Goal: Contribute content: Add original content to the website for others to see

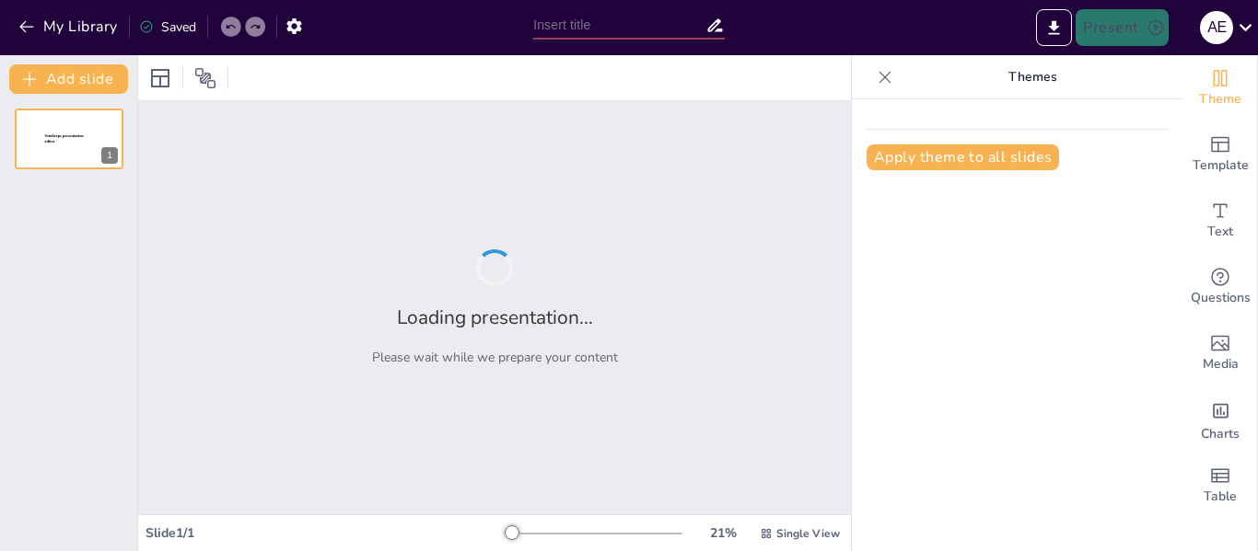
type input "New Sendsteps"
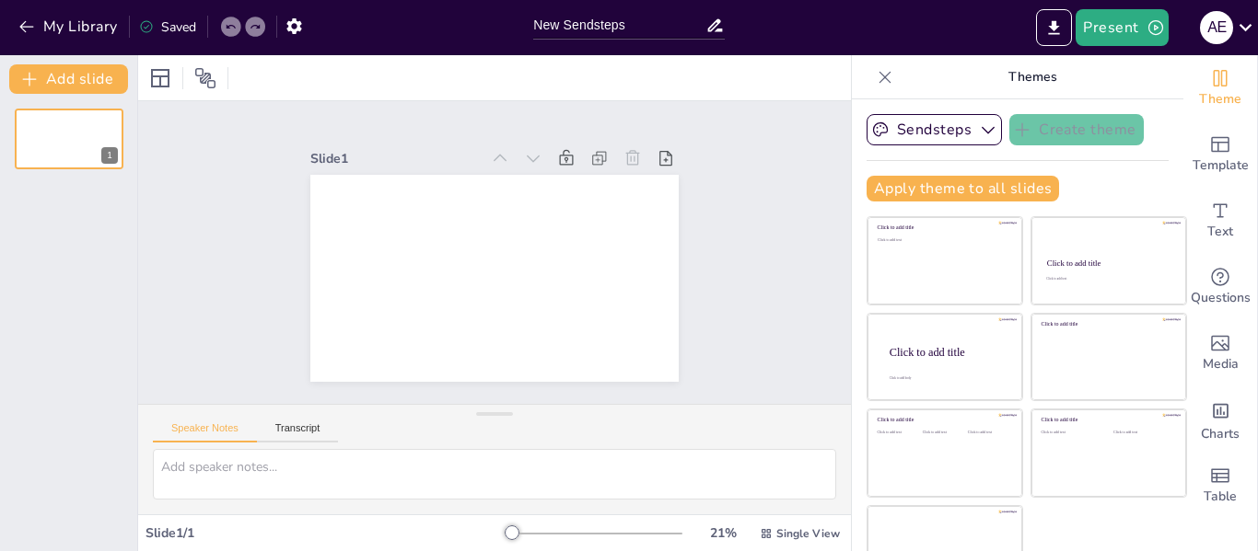
scroll to position [42, 0]
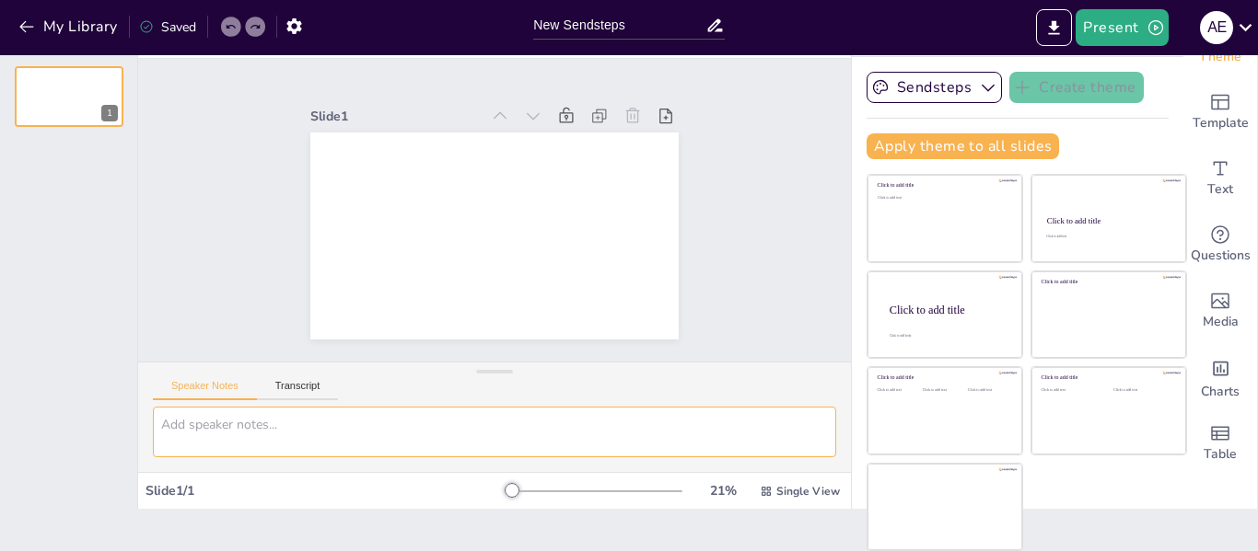
click at [222, 422] on textarea at bounding box center [494, 432] width 683 height 51
click at [293, 393] on button "Transcript" at bounding box center [298, 390] width 82 height 20
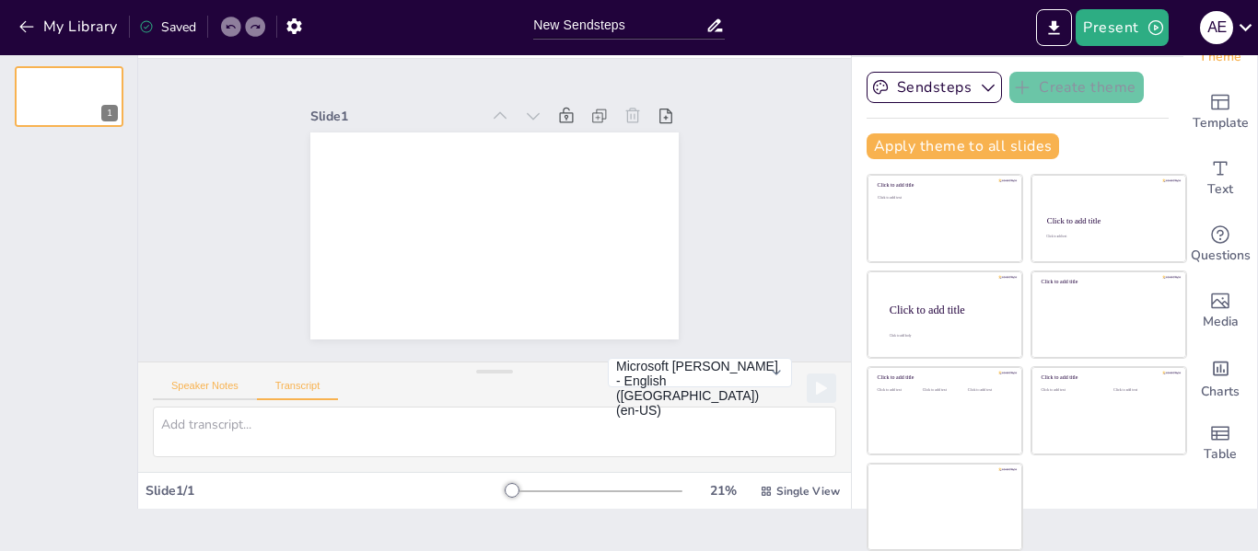
click at [202, 388] on button "Speaker Notes" at bounding box center [205, 390] width 104 height 20
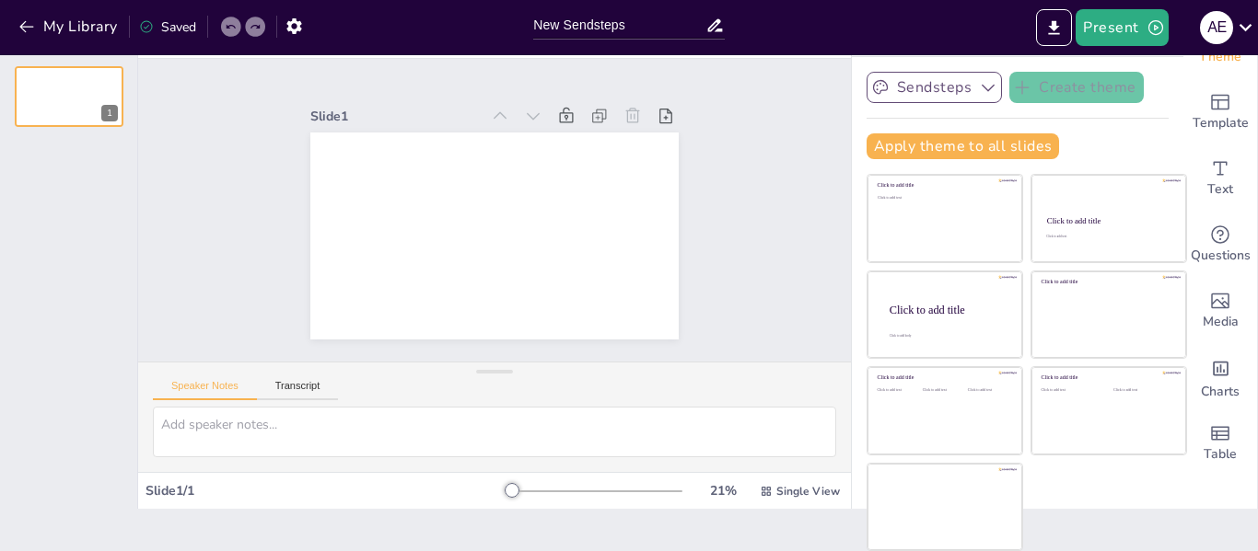
click at [979, 85] on icon "button" at bounding box center [988, 87] width 18 height 18
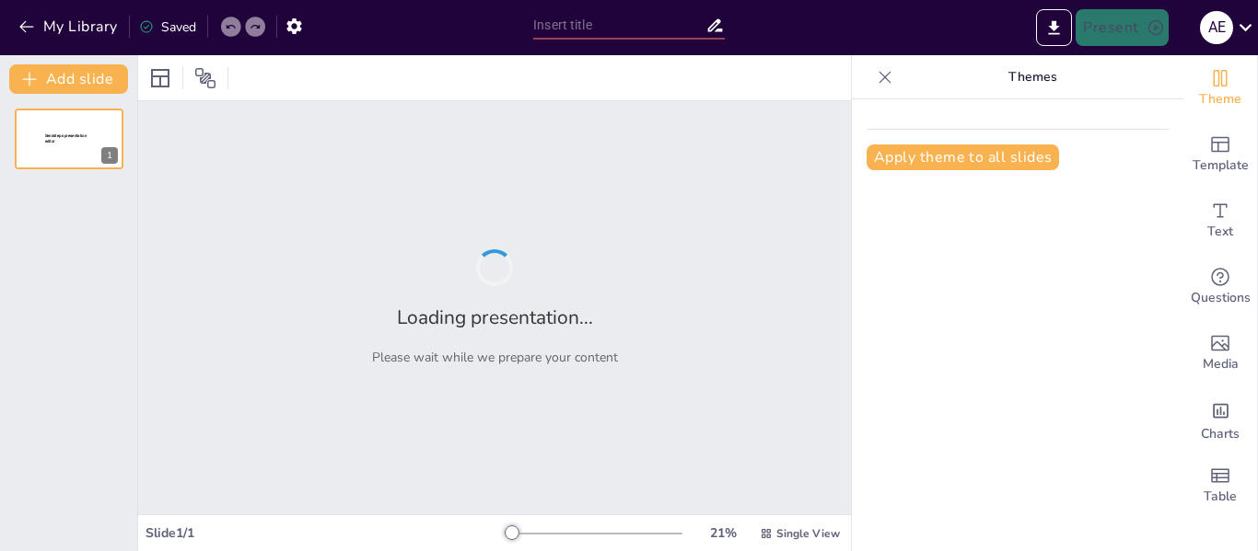
type input "Empowering English Learners: Role-Play, Debates, and Structured Conversations"
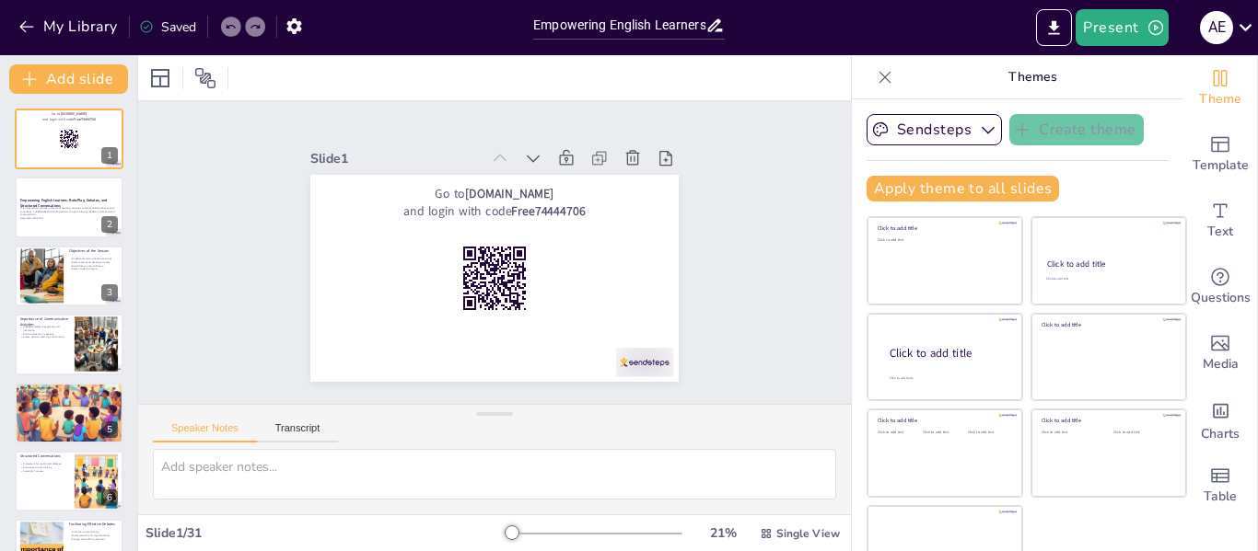
checkbox input "true"
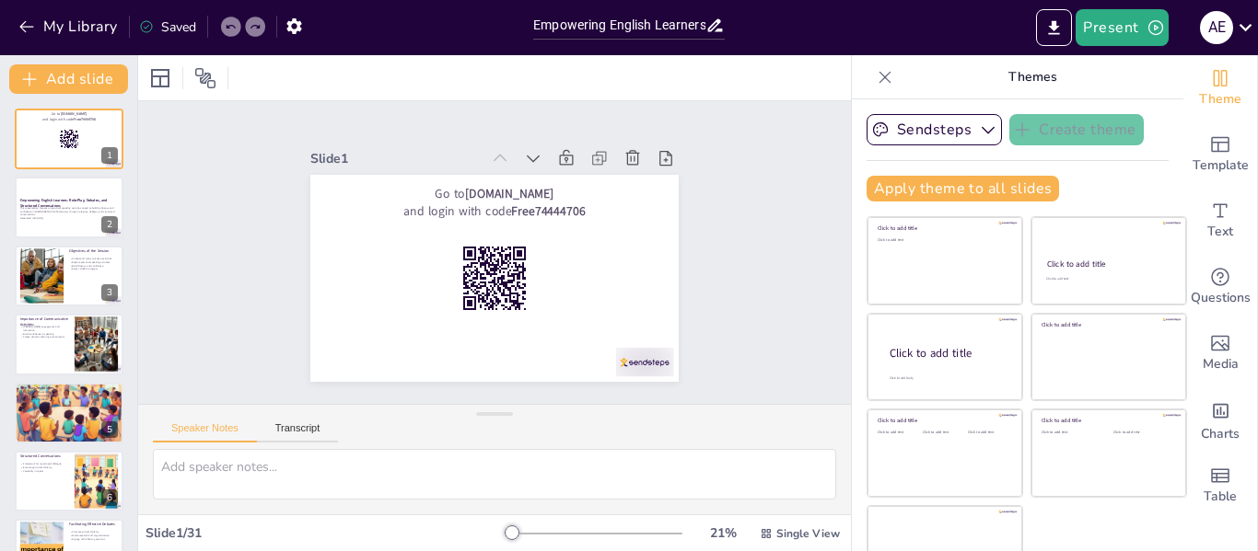
checkbox input "true"
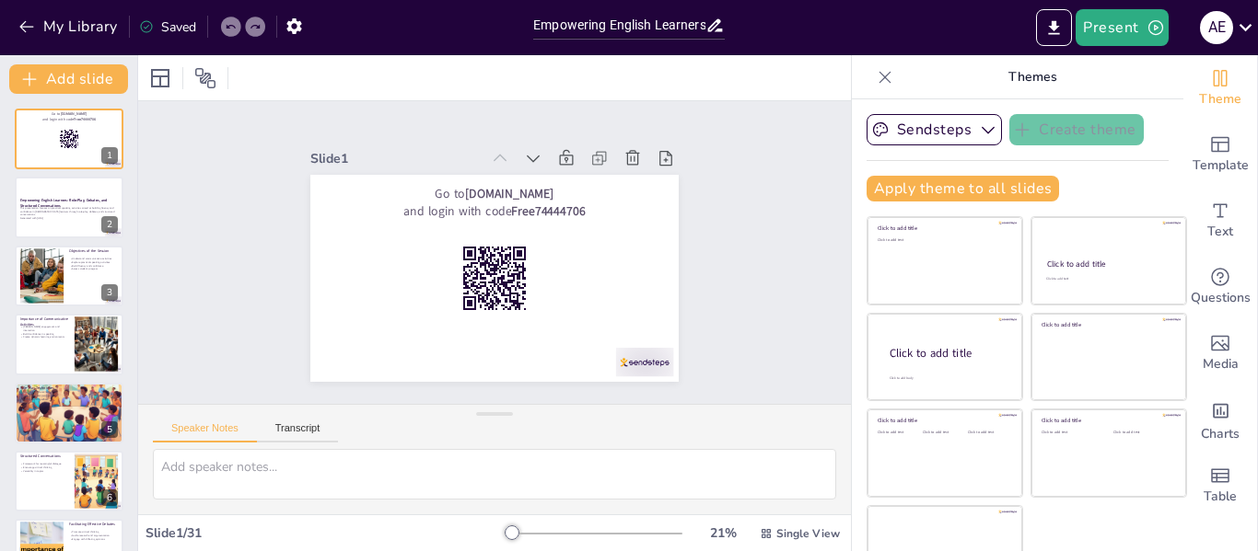
checkbox input "true"
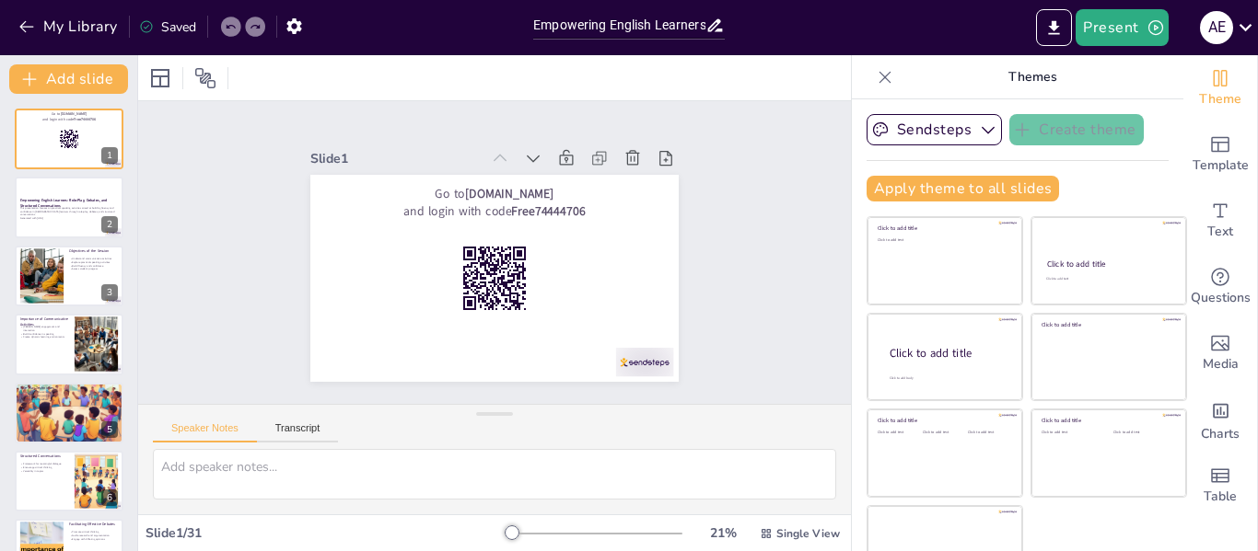
checkbox input "true"
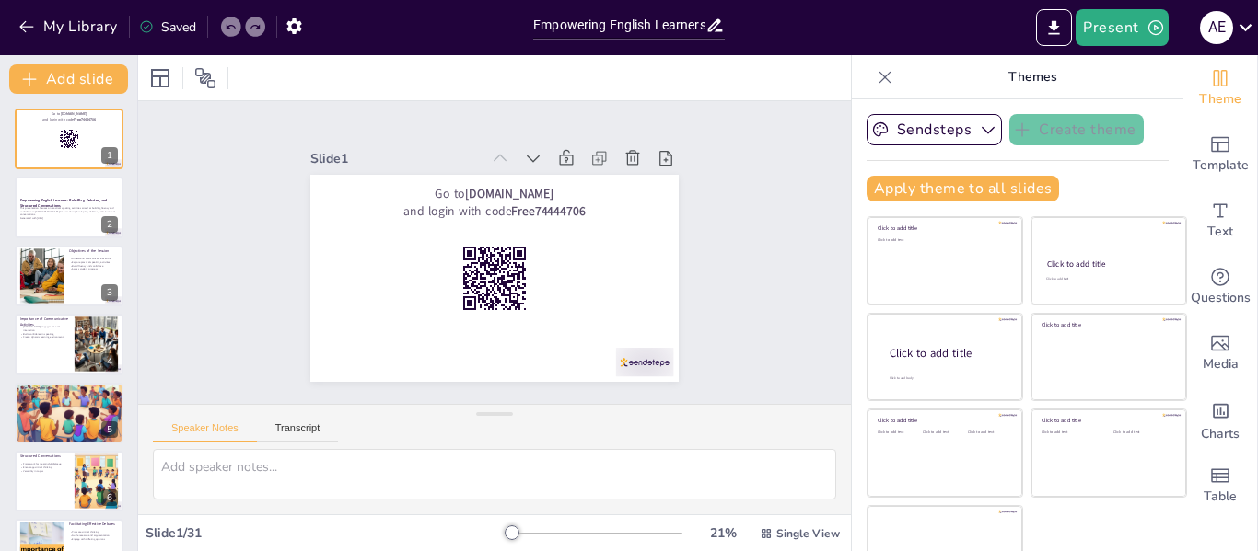
checkbox input "true"
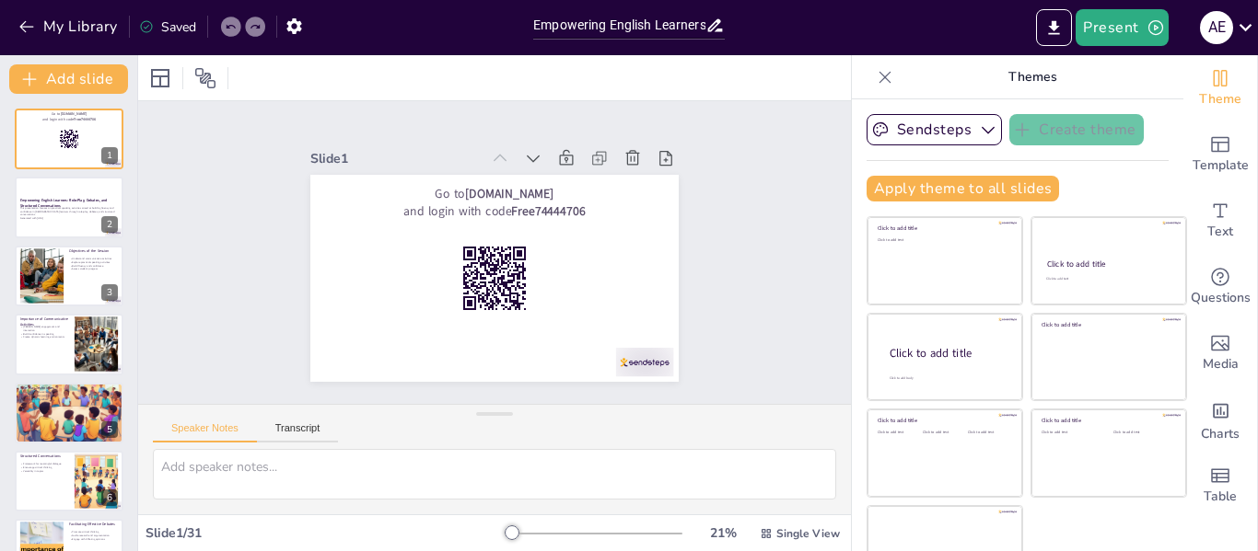
checkbox input "true"
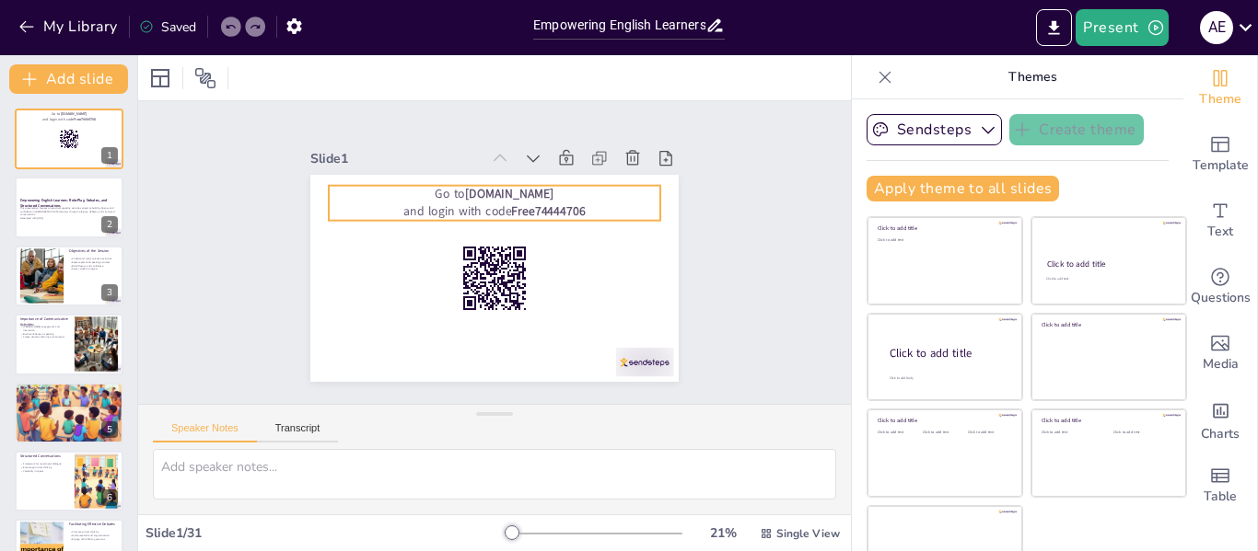
checkbox input "true"
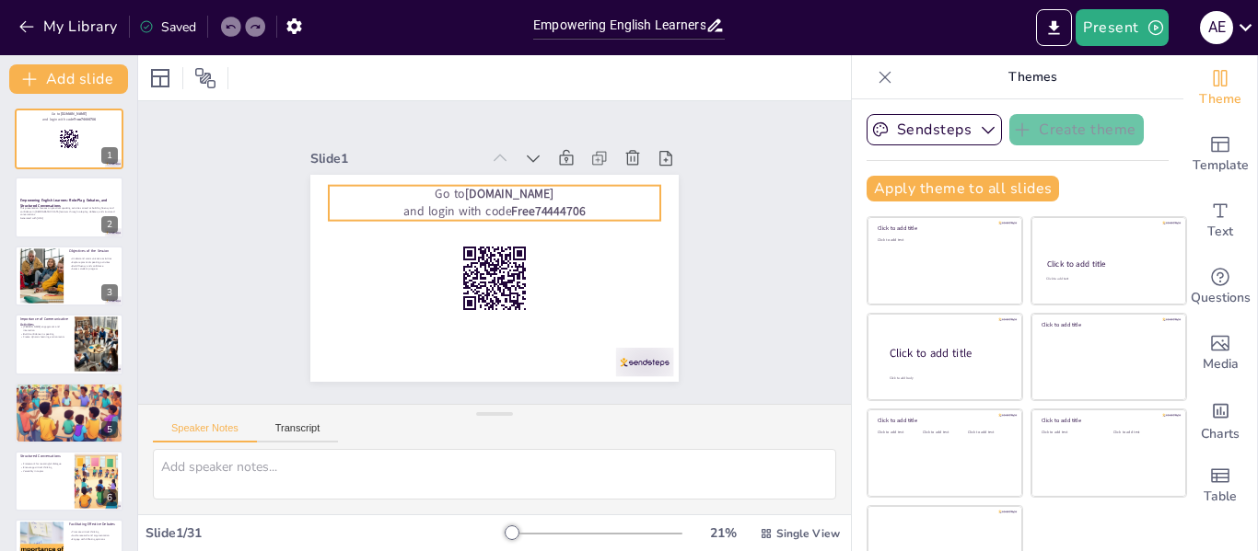
checkbox input "true"
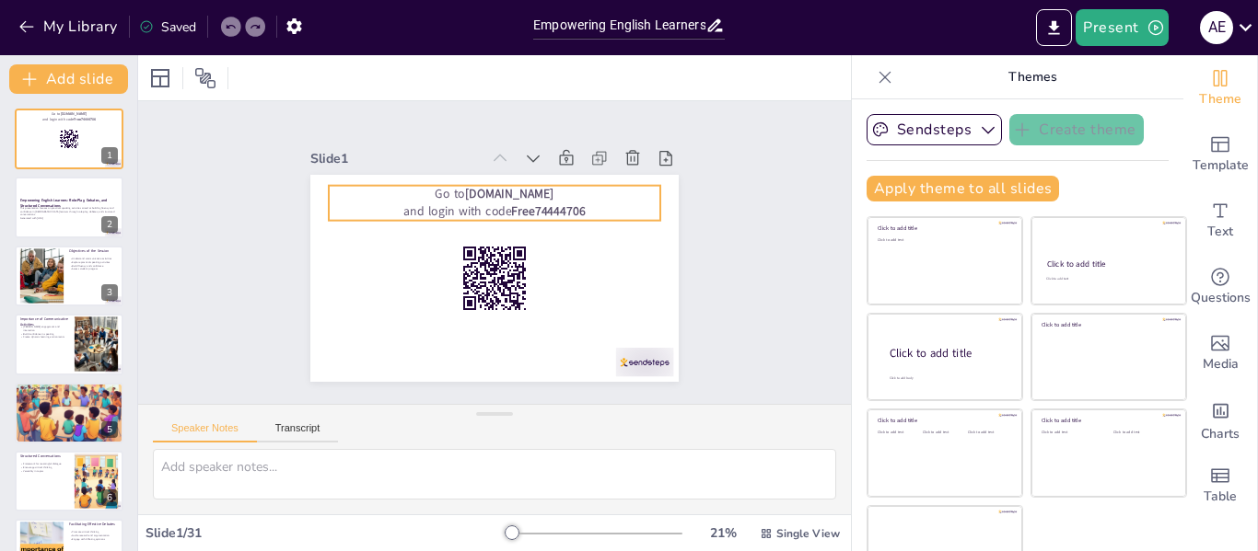
checkbox input "true"
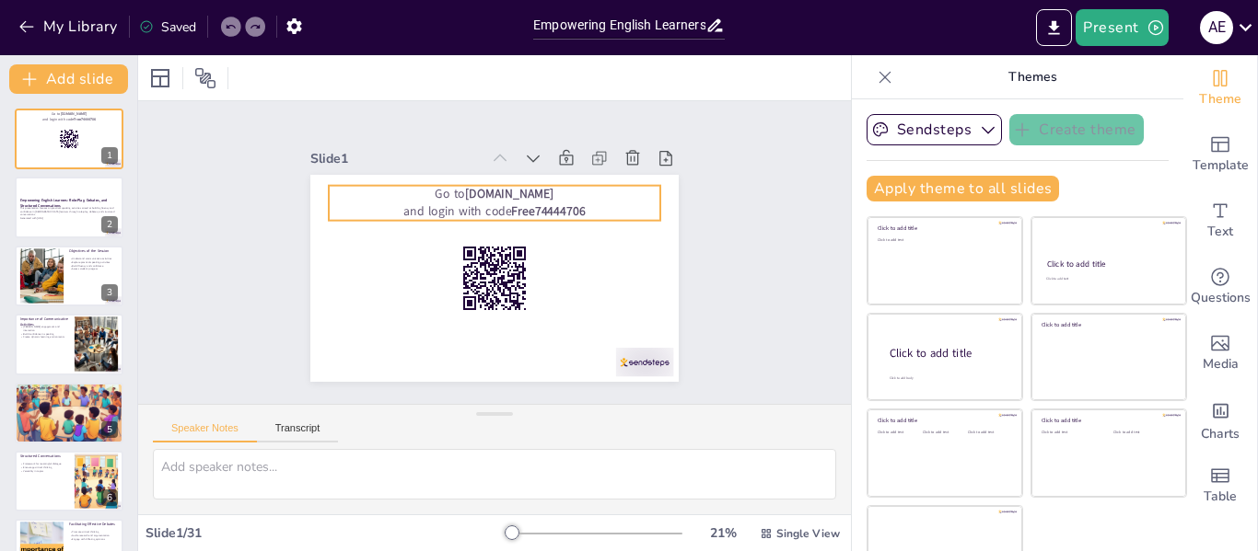
checkbox input "true"
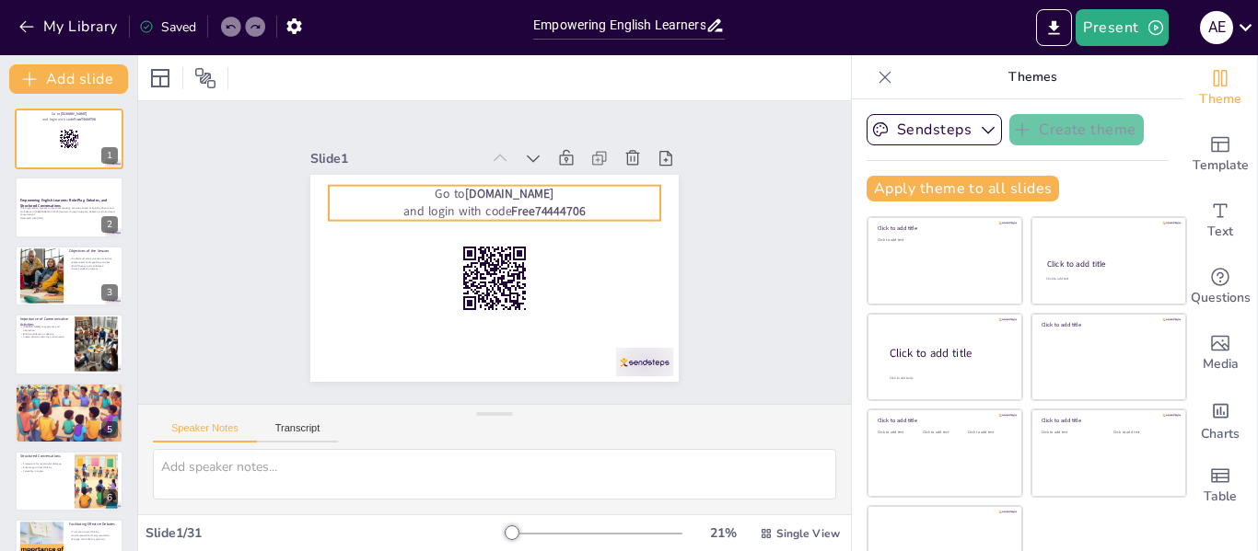
checkbox input "true"
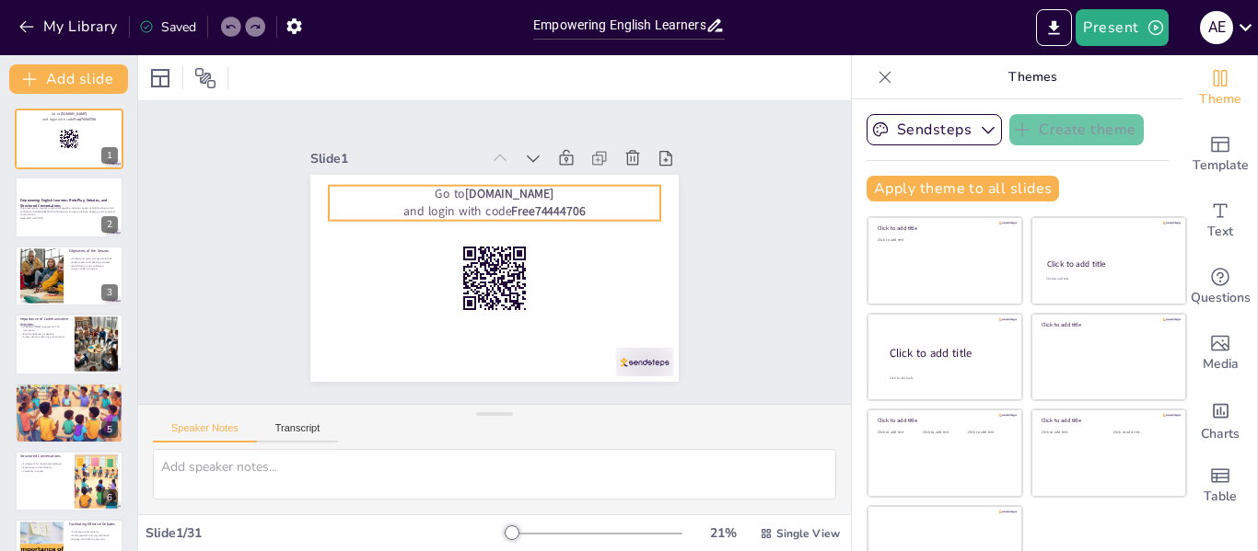
checkbox input "true"
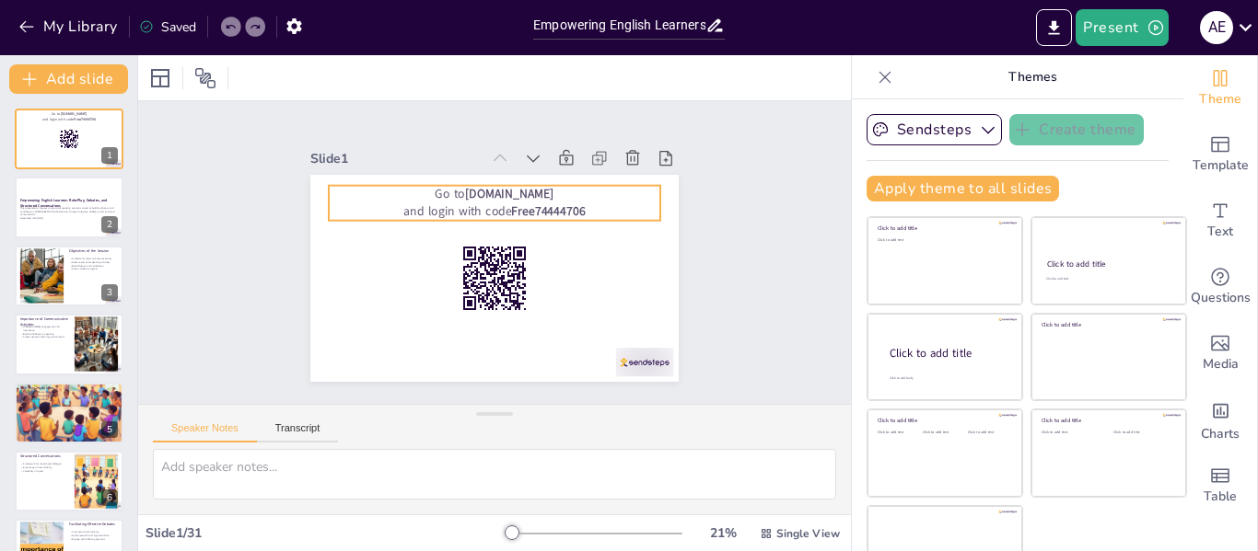
checkbox input "true"
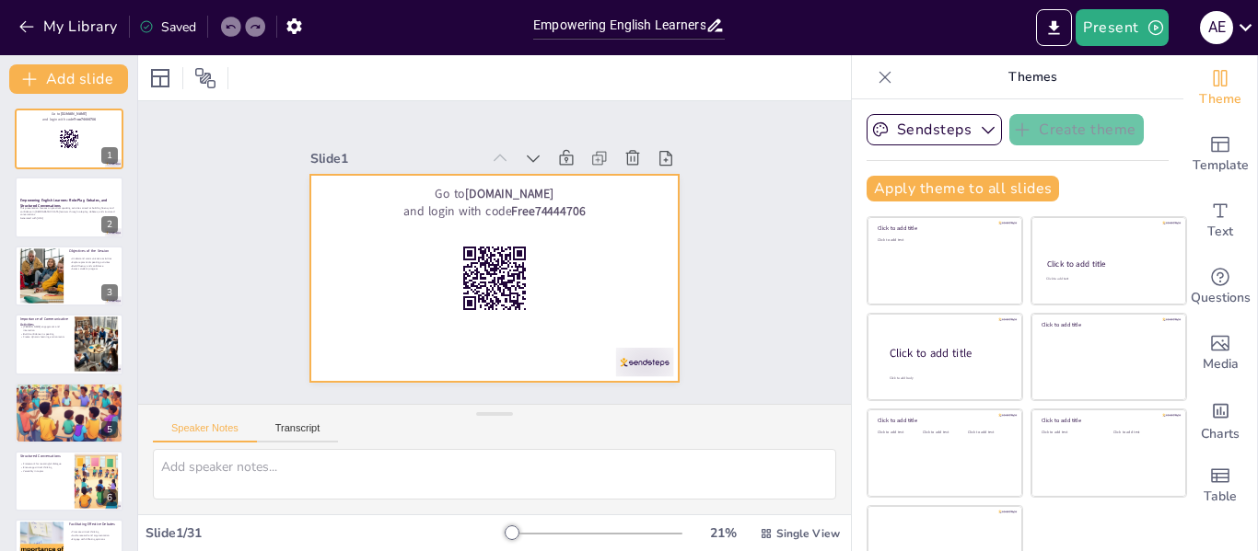
checkbox input "true"
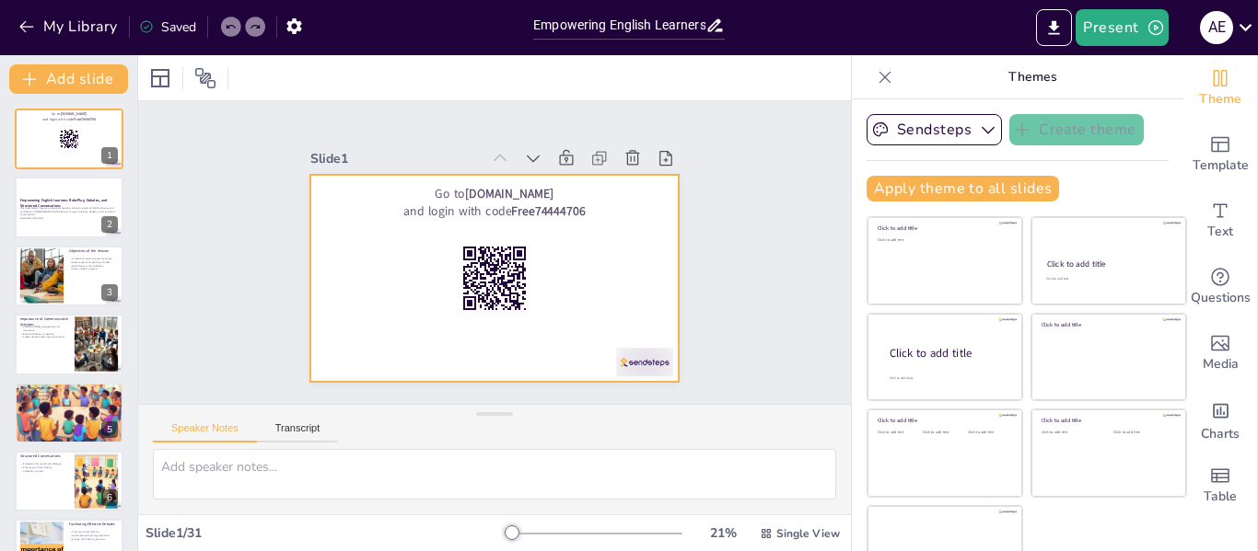
checkbox input "true"
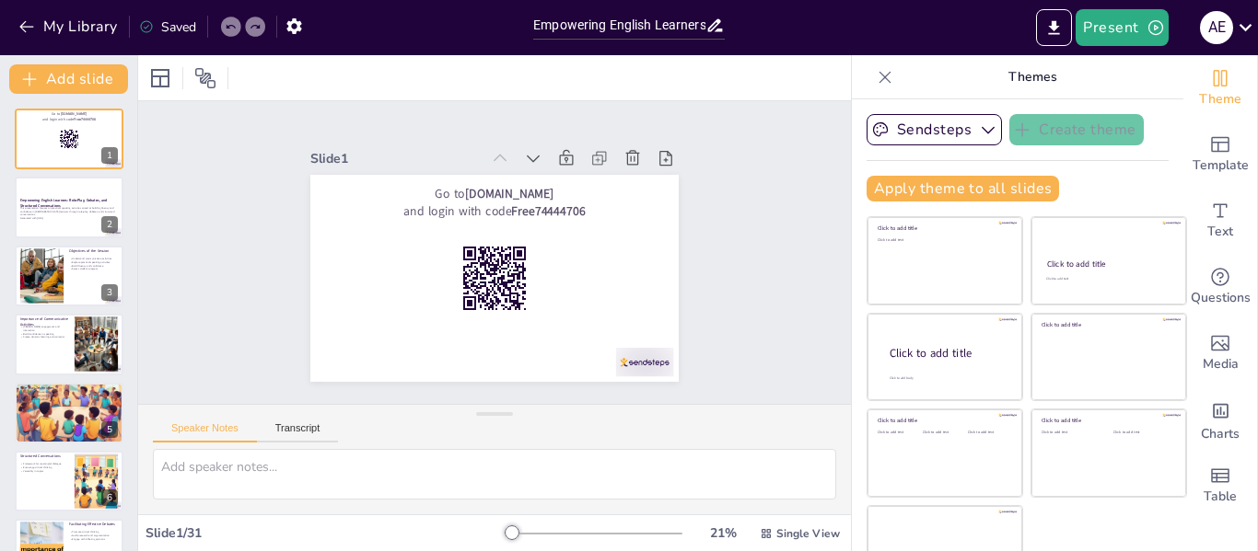
checkbox input "true"
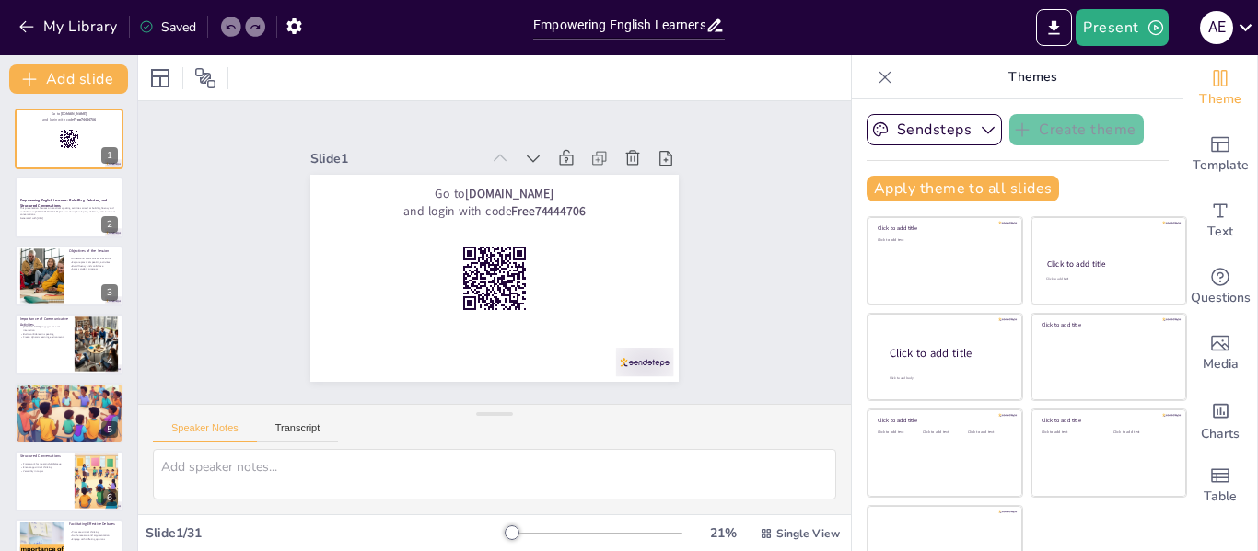
checkbox input "true"
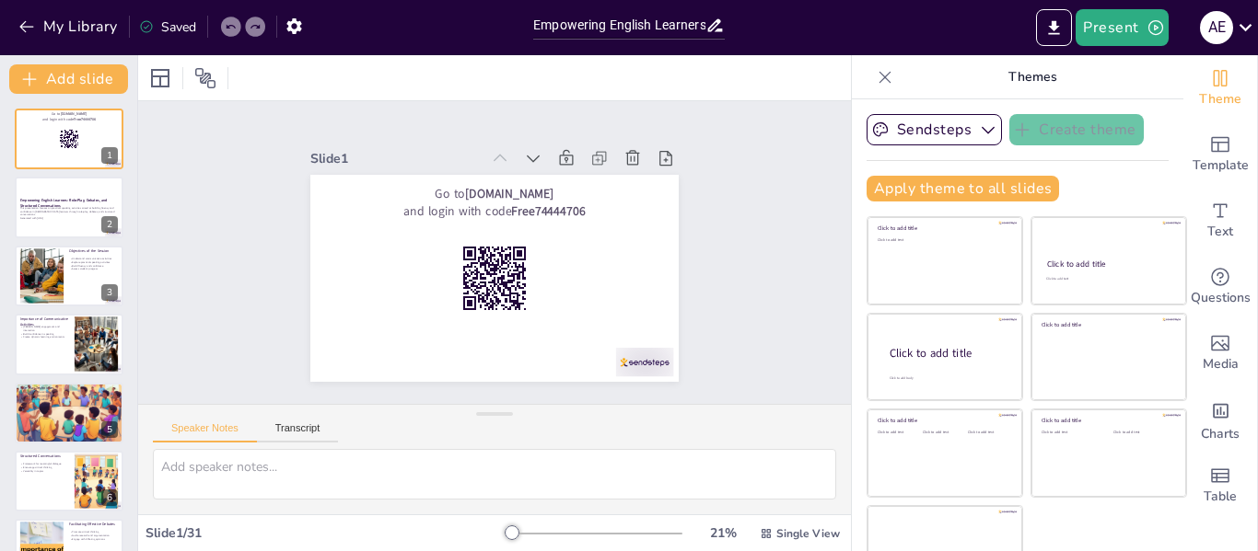
checkbox input "true"
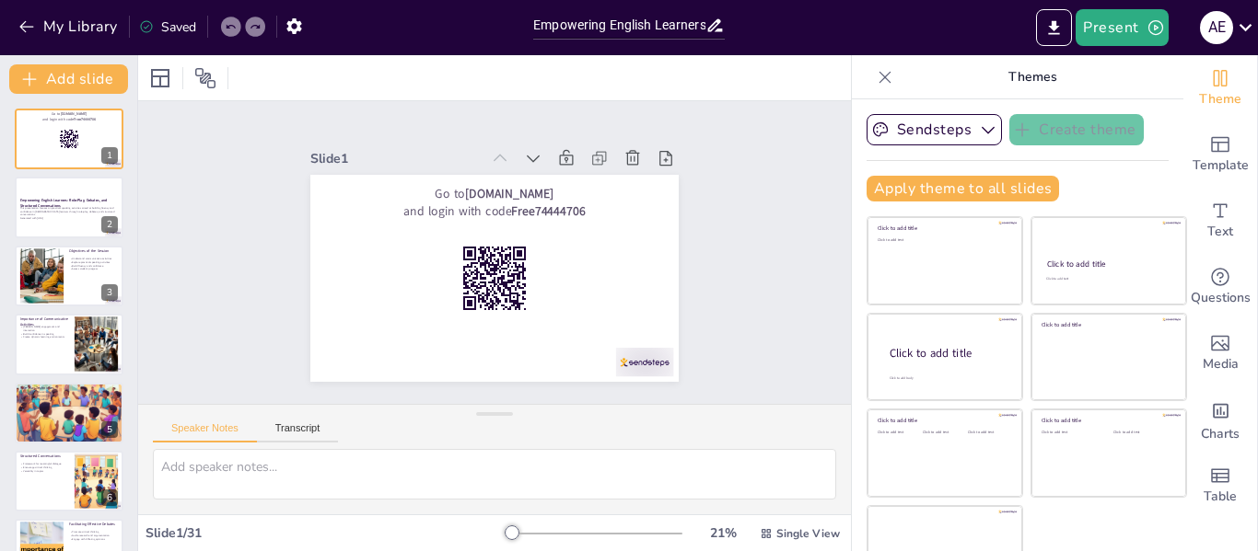
checkbox input "true"
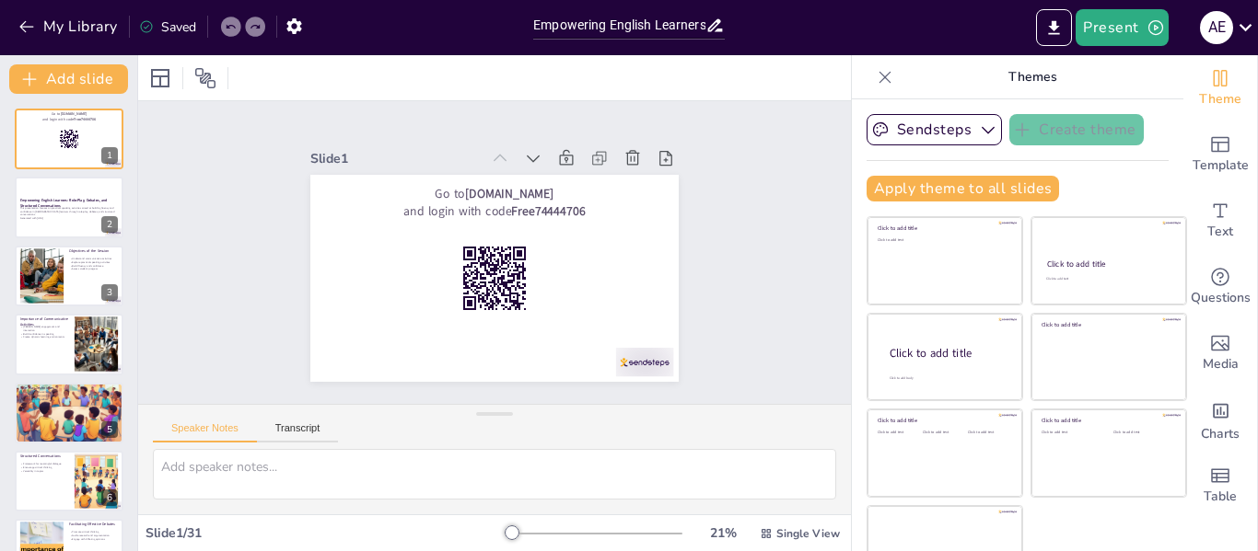
checkbox input "true"
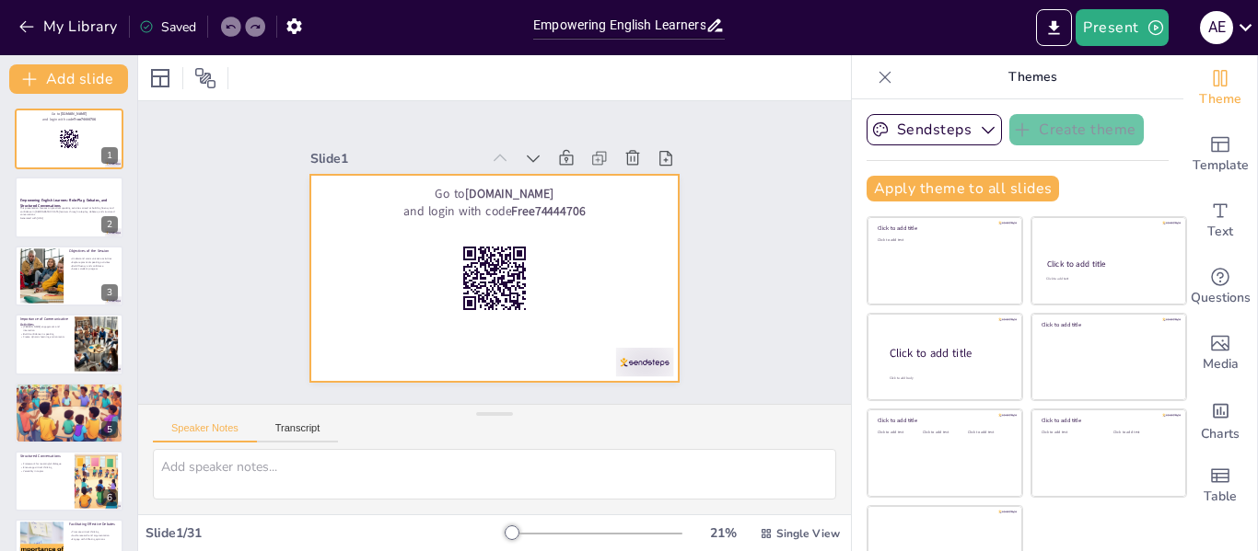
checkbox input "true"
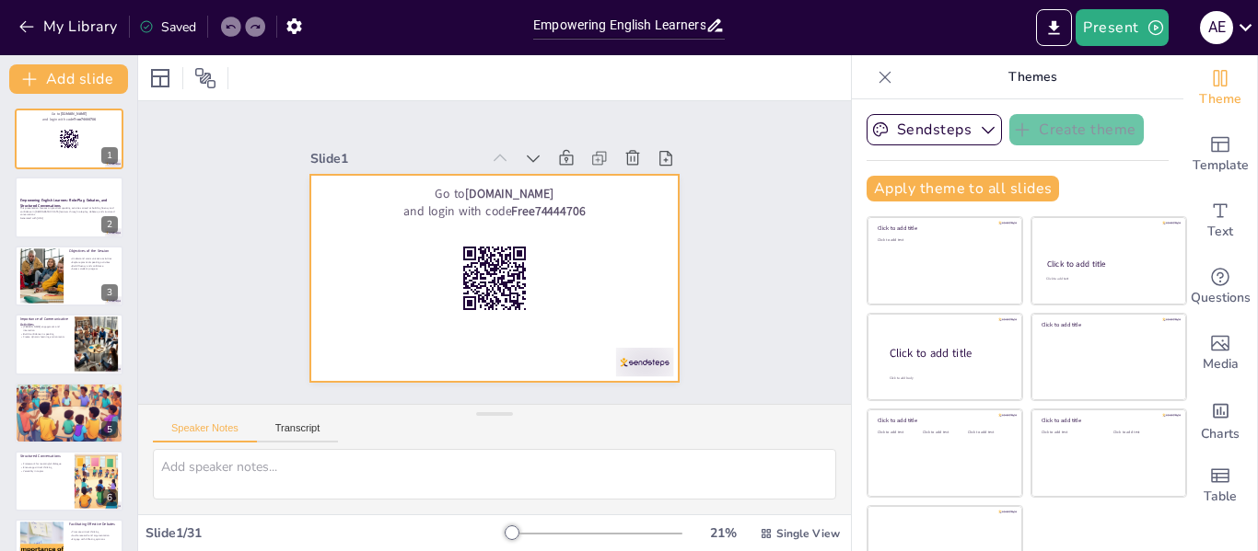
checkbox input "true"
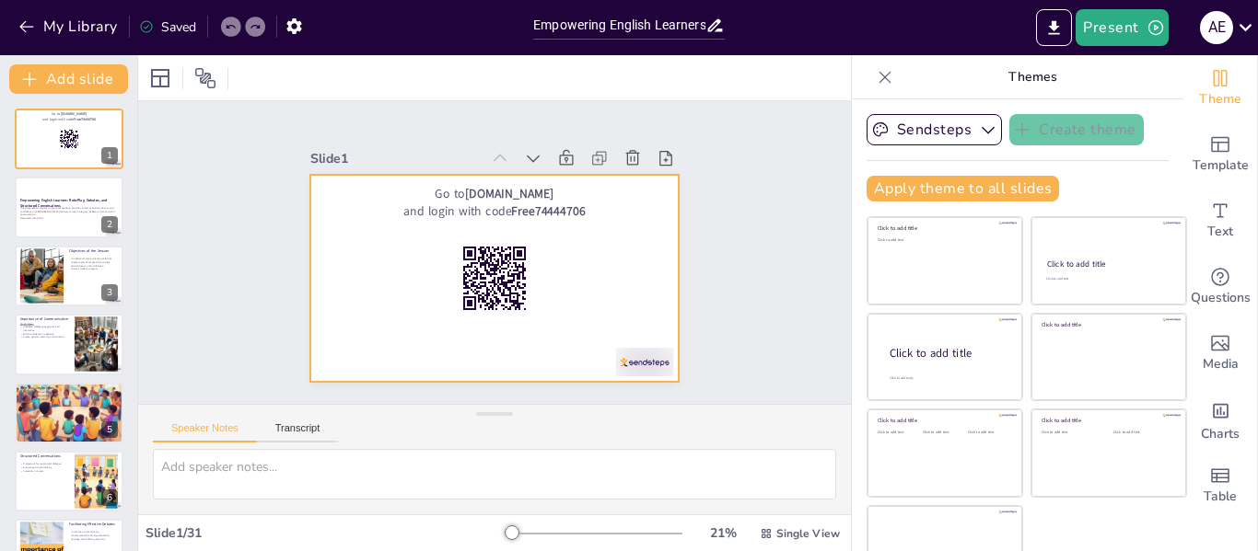
checkbox input "true"
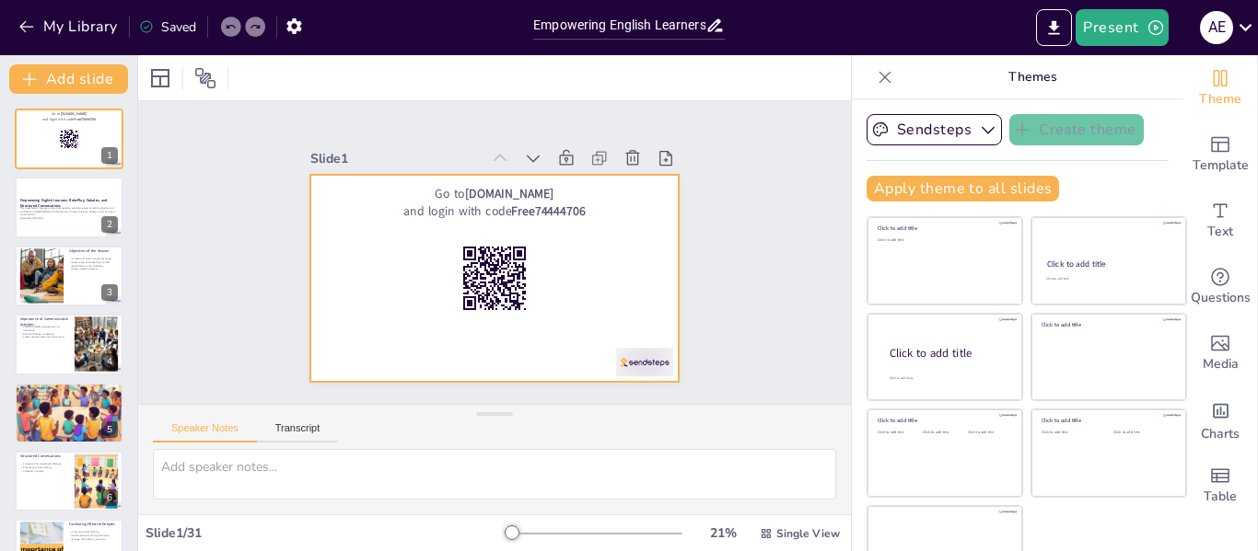
checkbox input "true"
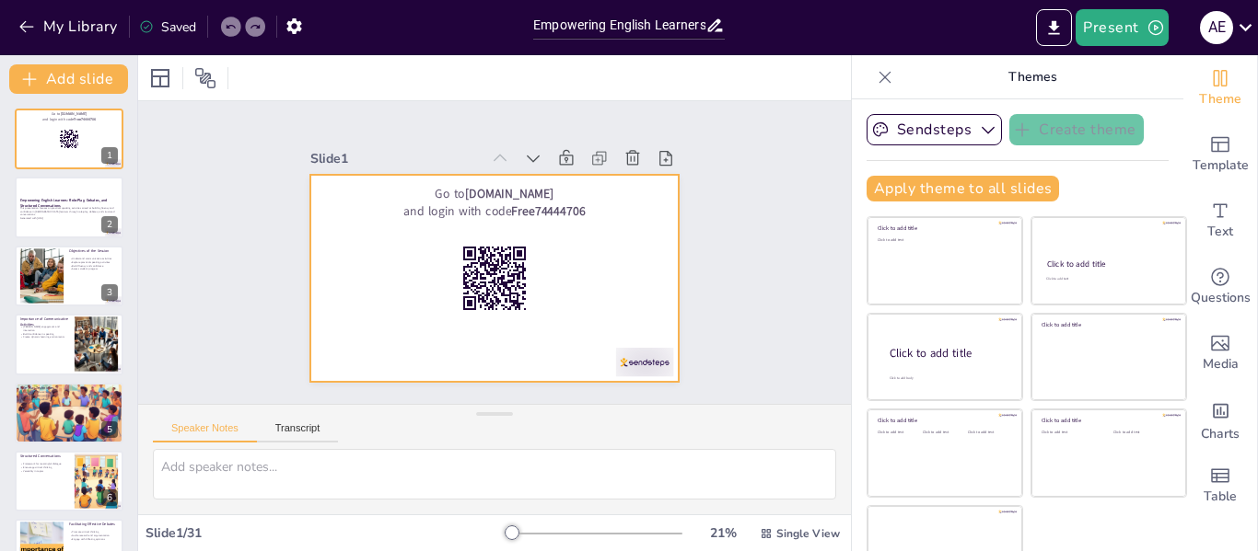
checkbox input "true"
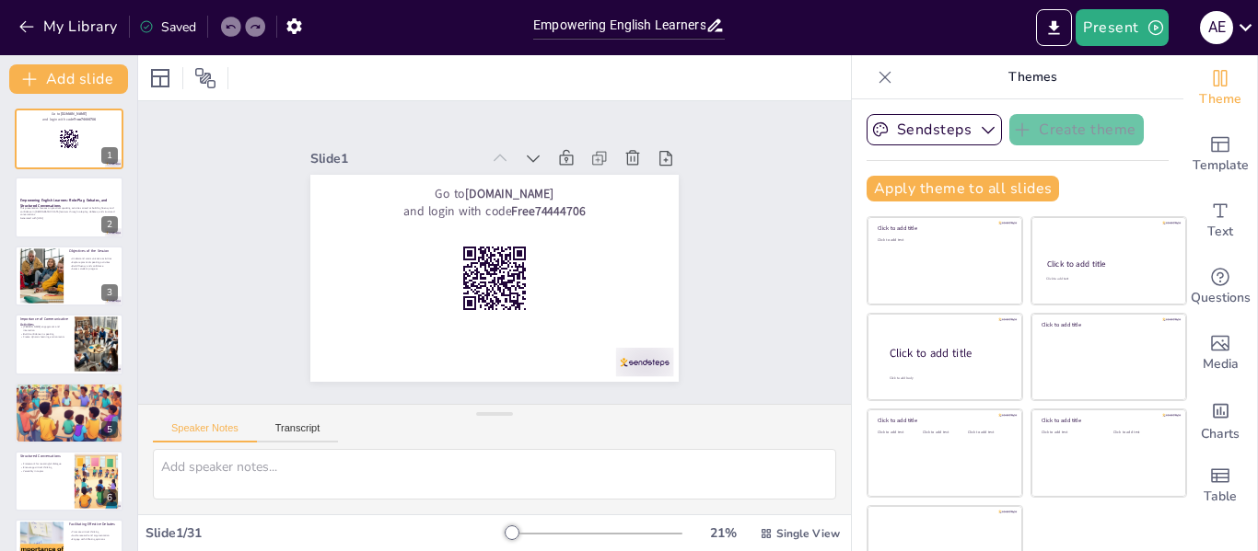
checkbox input "true"
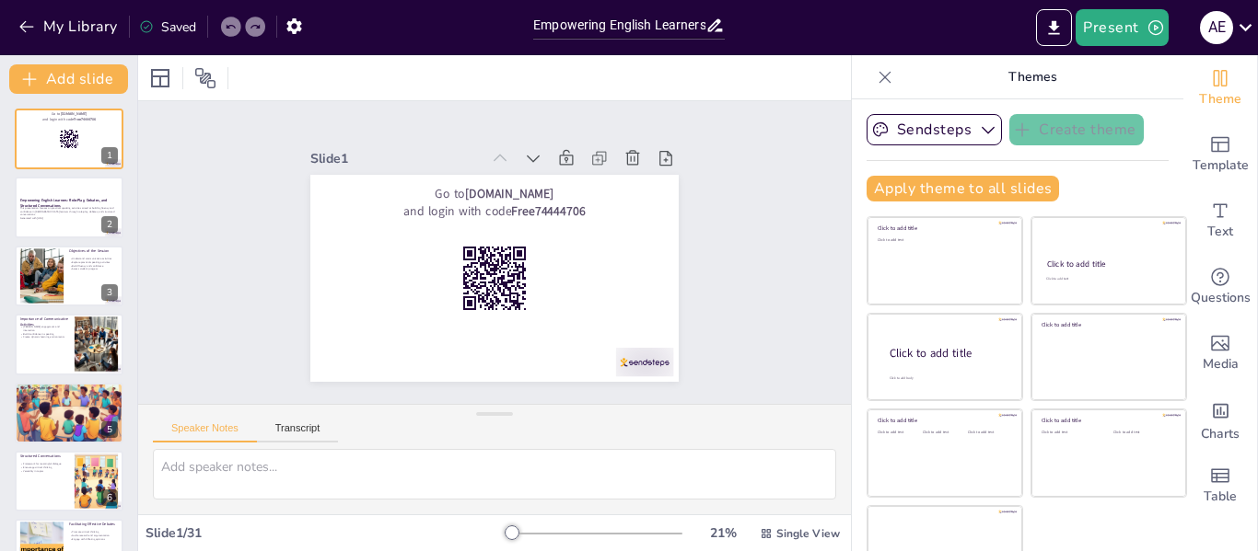
checkbox input "true"
click at [541, 157] on icon at bounding box center [552, 168] width 22 height 22
checkbox input "true"
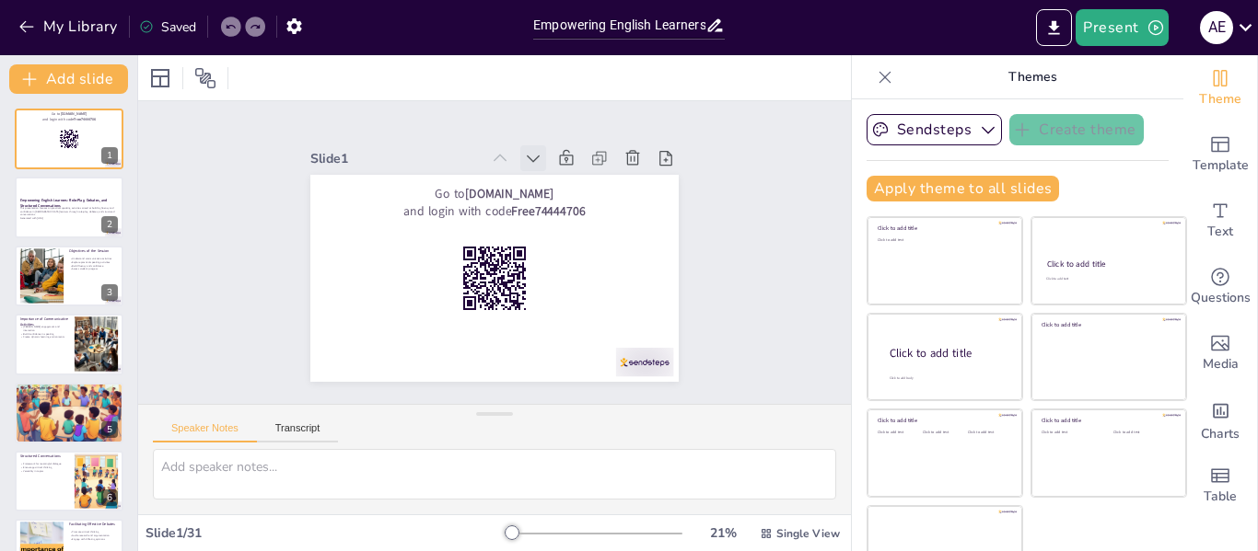
checkbox input "true"
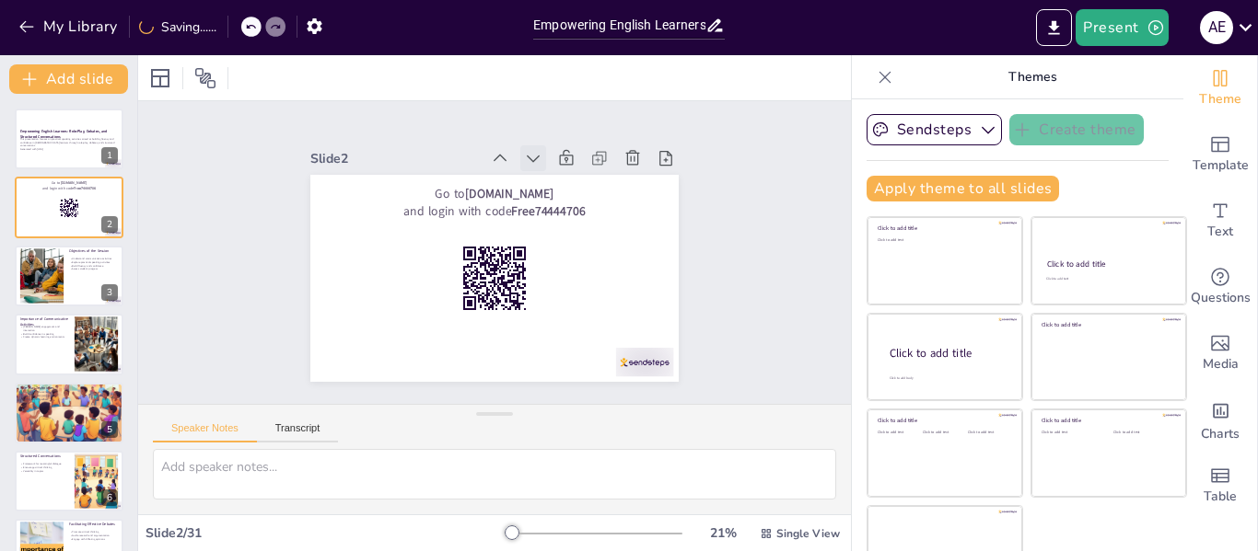
click at [563, 178] on icon at bounding box center [575, 190] width 25 height 25
checkbox input "true"
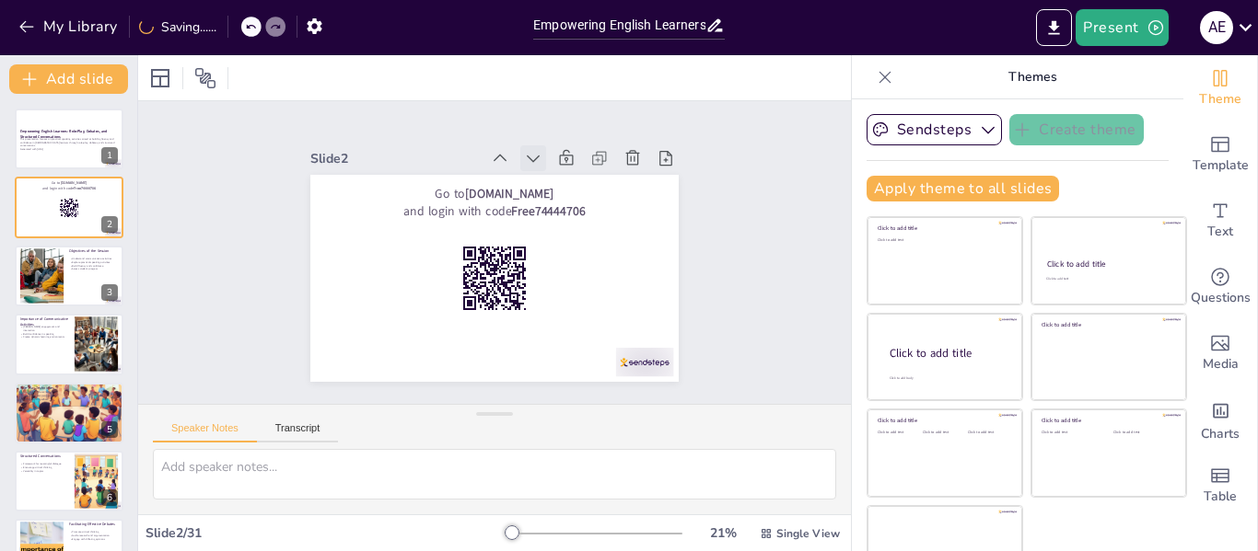
checkbox input "true"
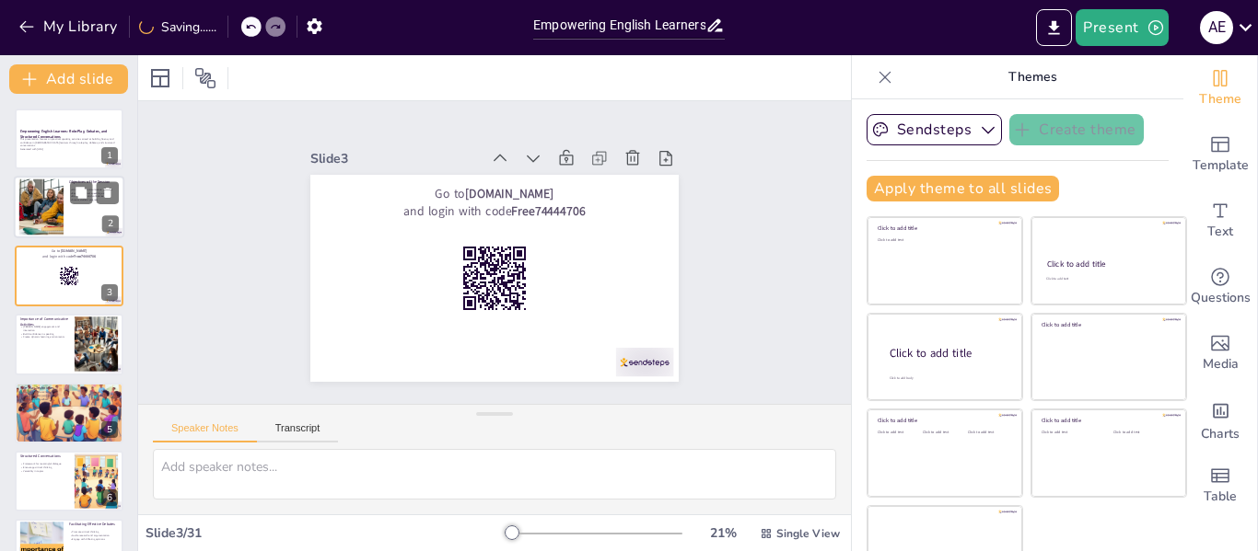
checkbox input "true"
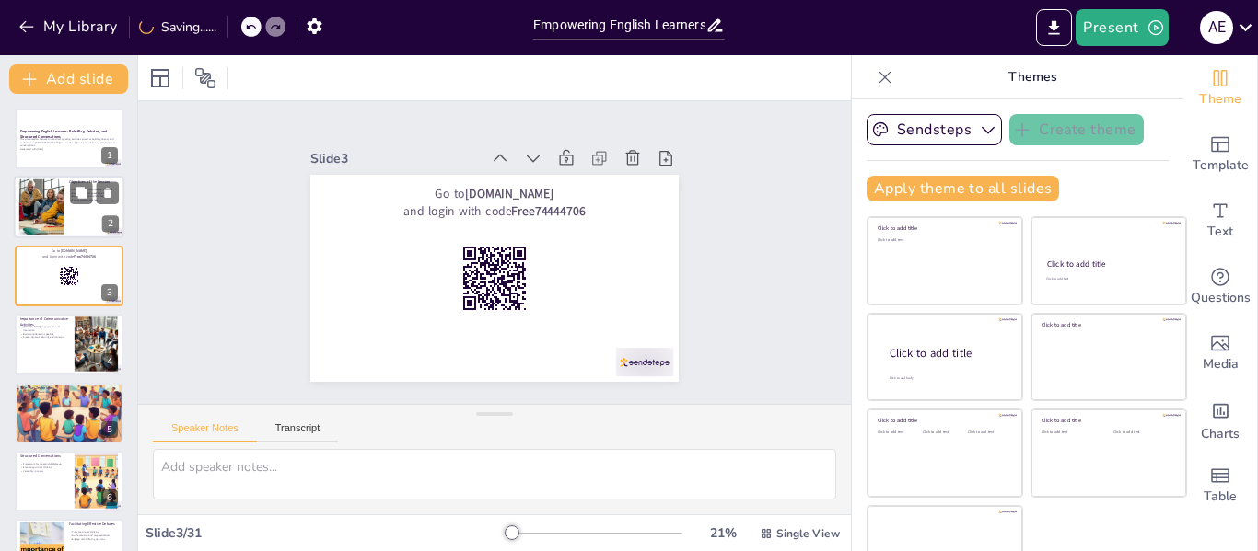
checkbox input "true"
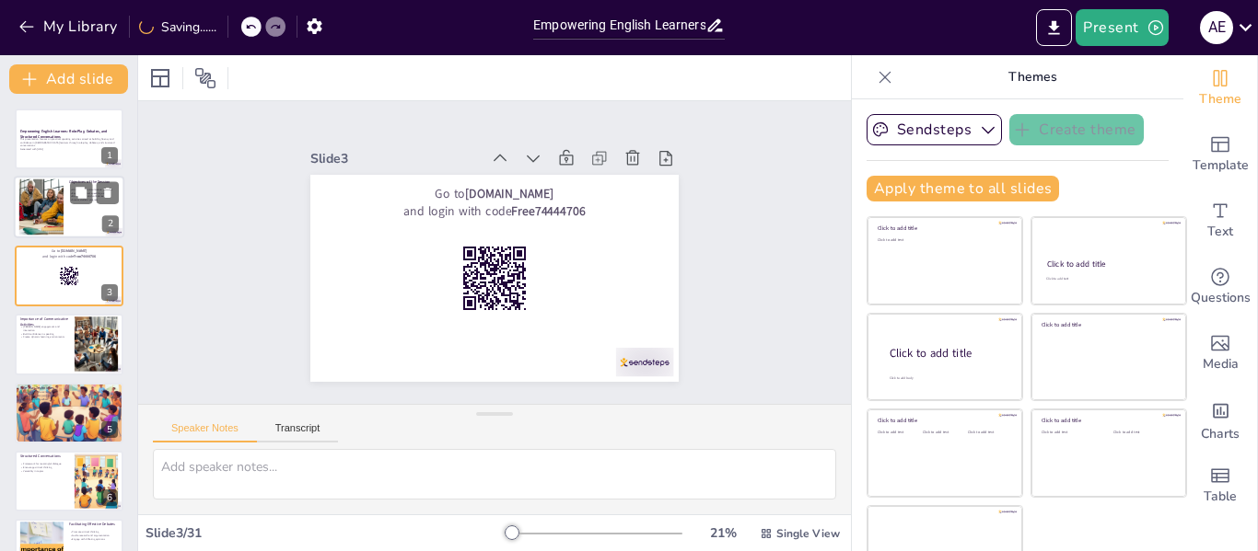
checkbox input "true"
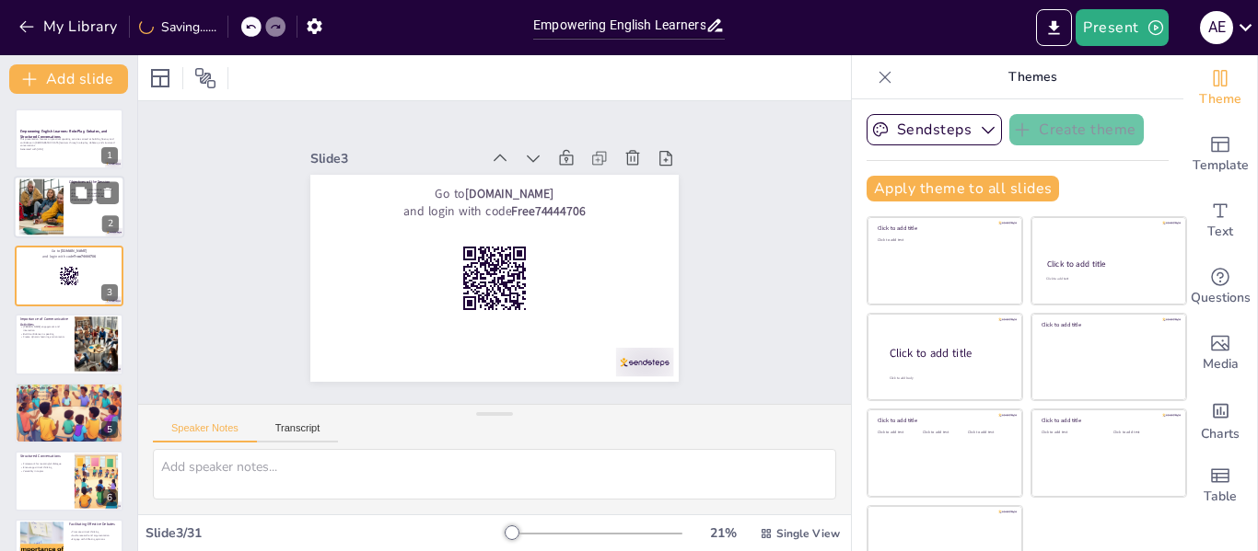
checkbox input "true"
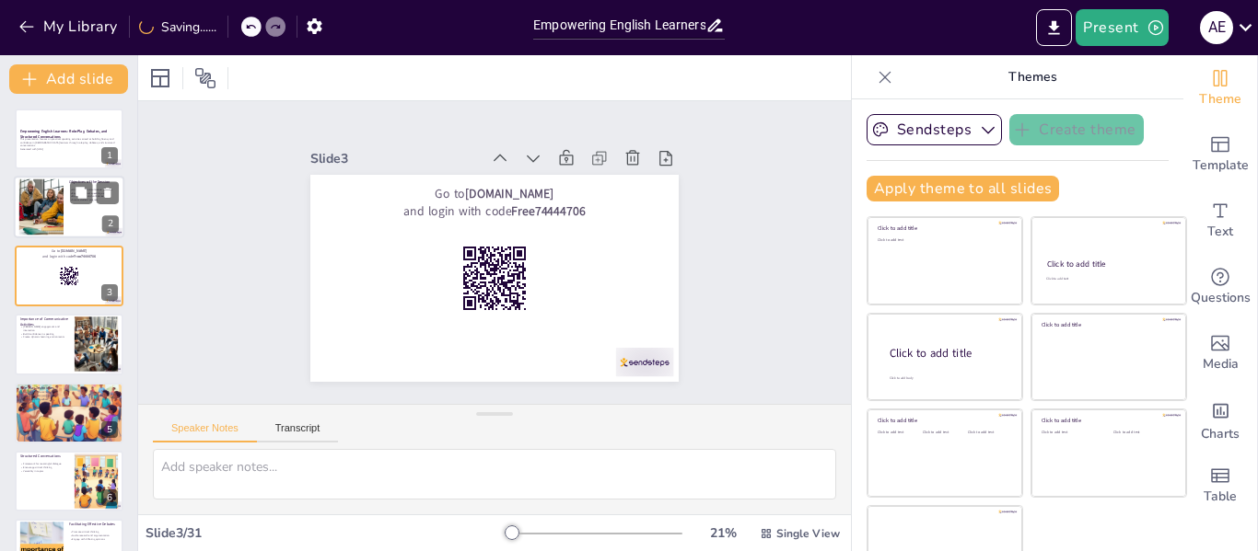
checkbox input "true"
click at [64, 215] on div at bounding box center [69, 208] width 110 height 63
type textarea "Understanding communicative activities is essential as they form the foundation…"
checkbox input "true"
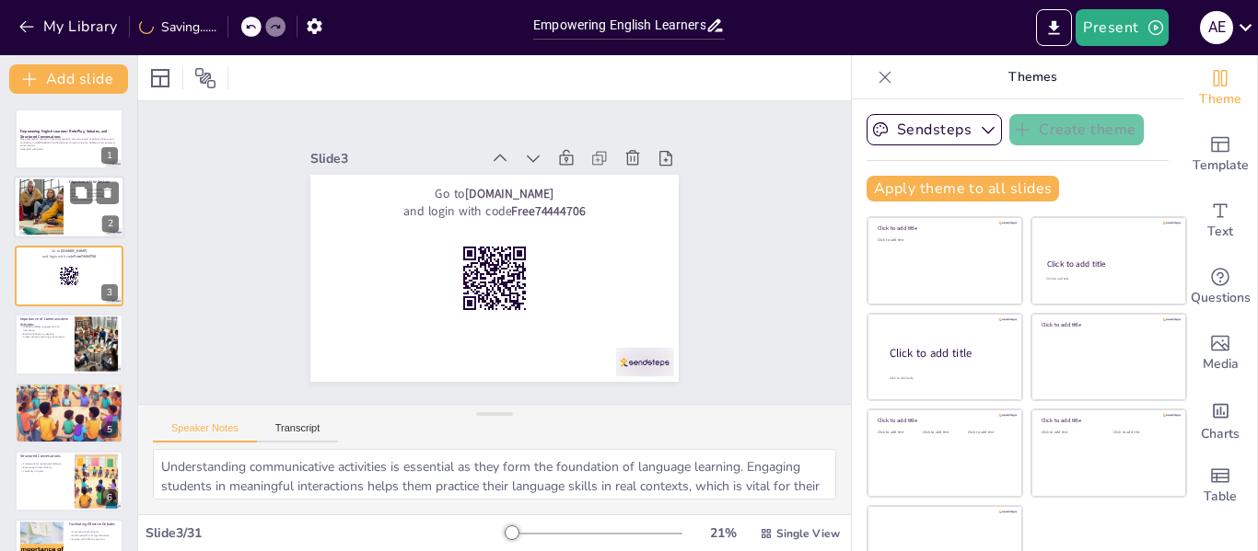
checkbox input "true"
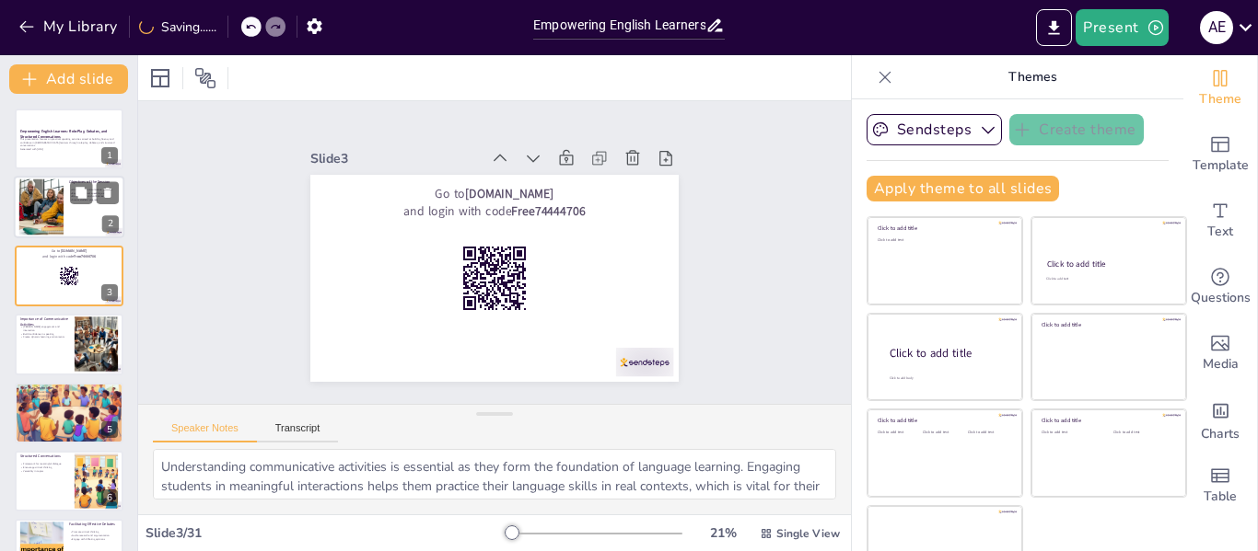
checkbox input "true"
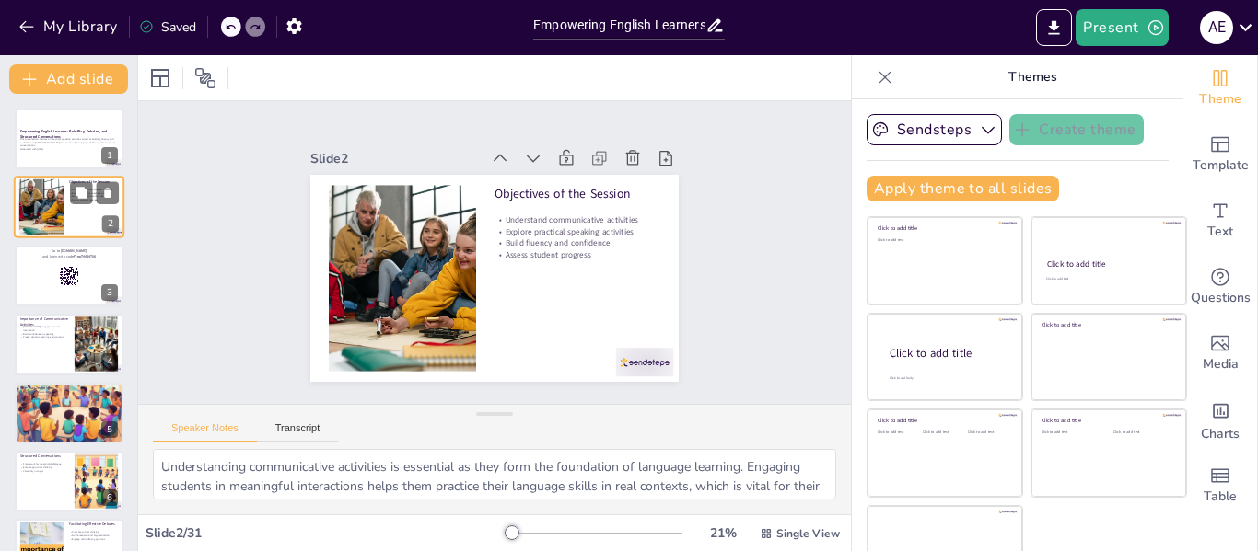
checkbox input "true"
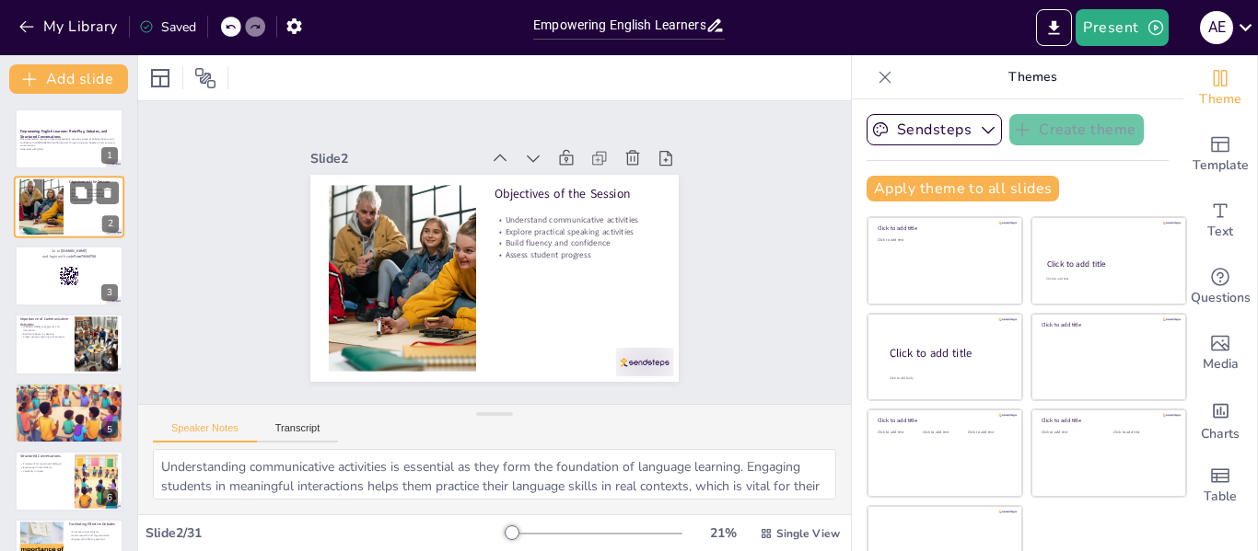
checkbox input "true"
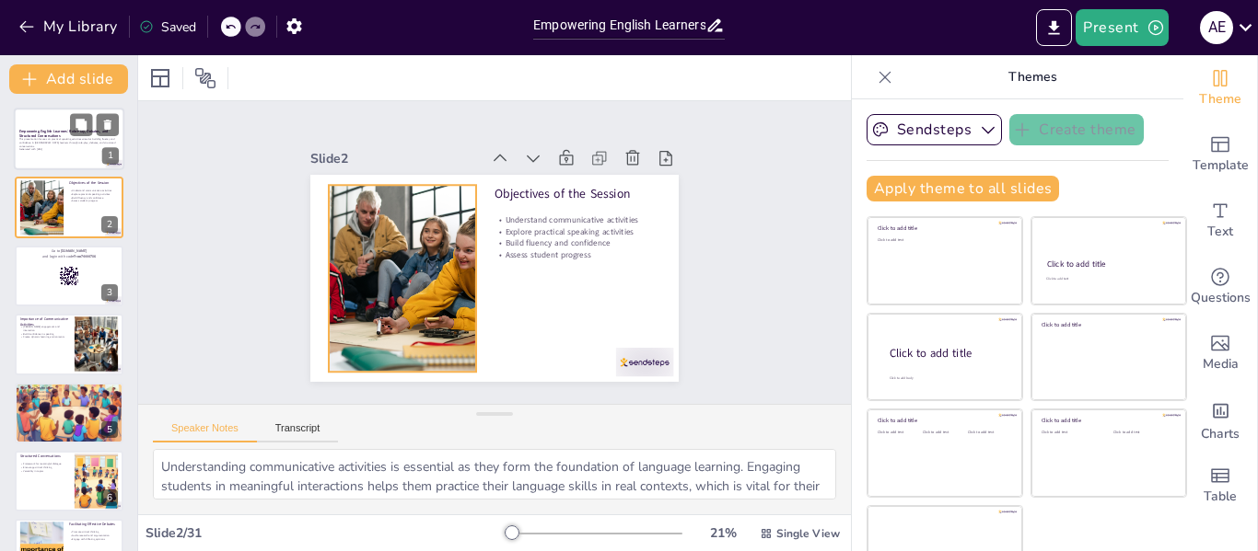
checkbox input "true"
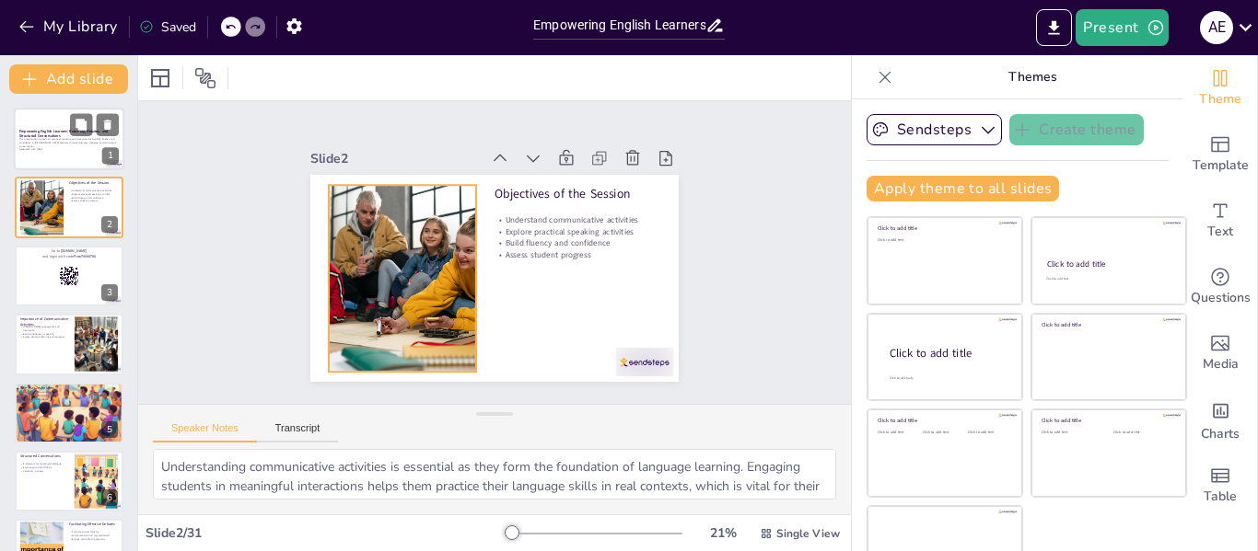
checkbox input "true"
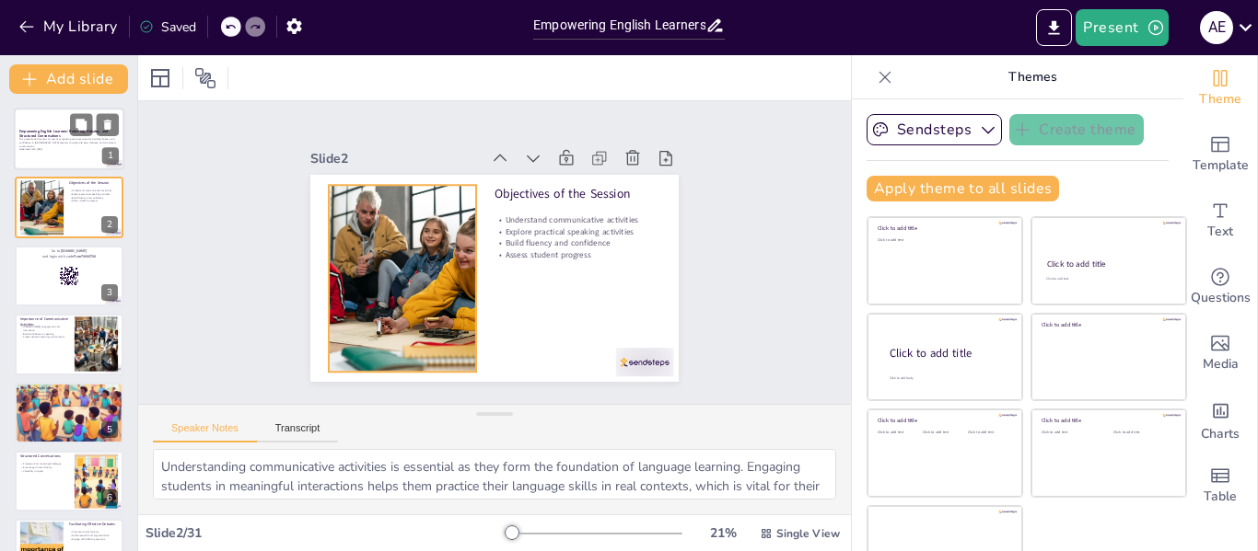
checkbox input "true"
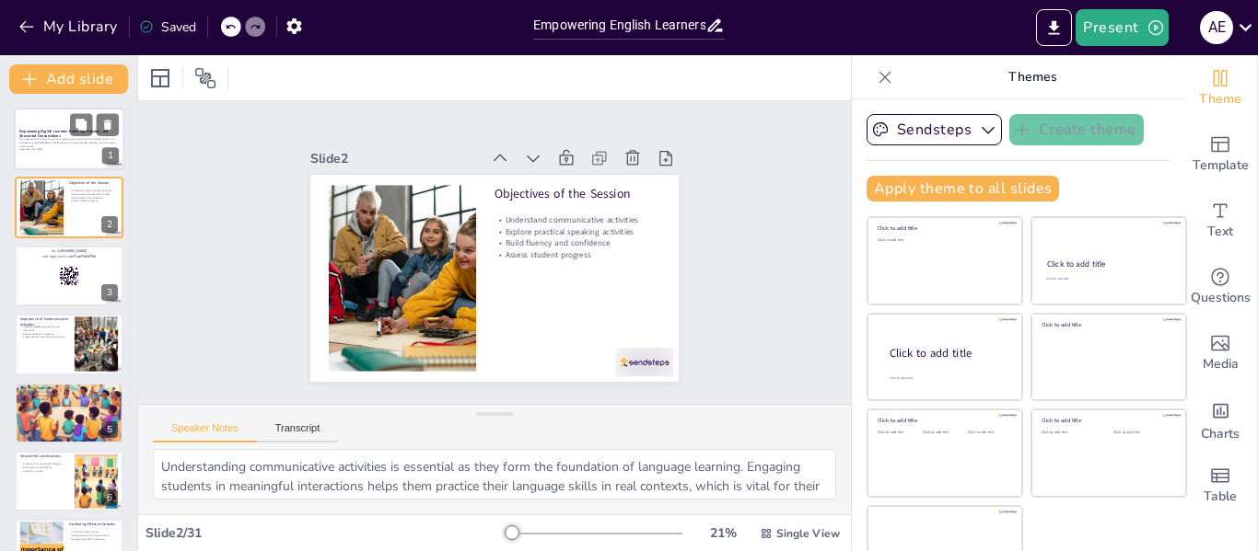
checkbox input "true"
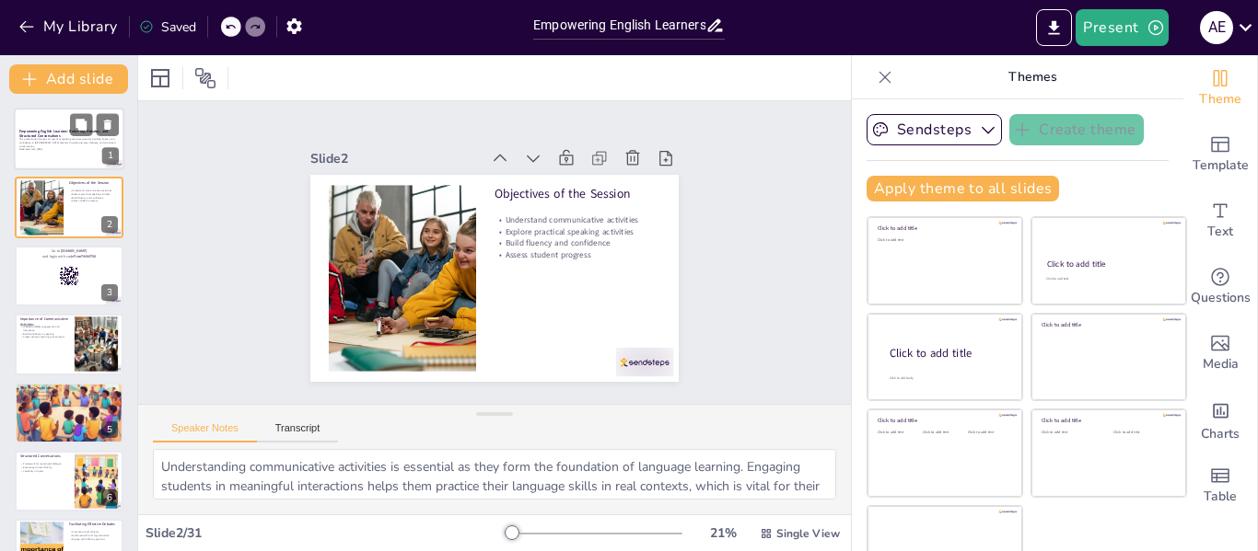
checkbox input "true"
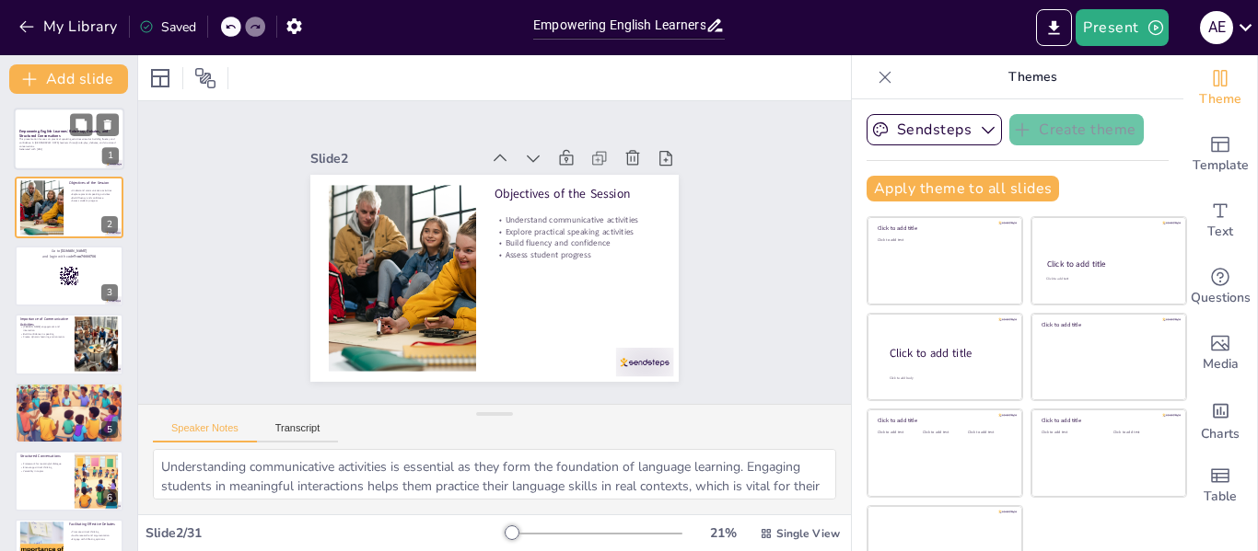
checkbox input "true"
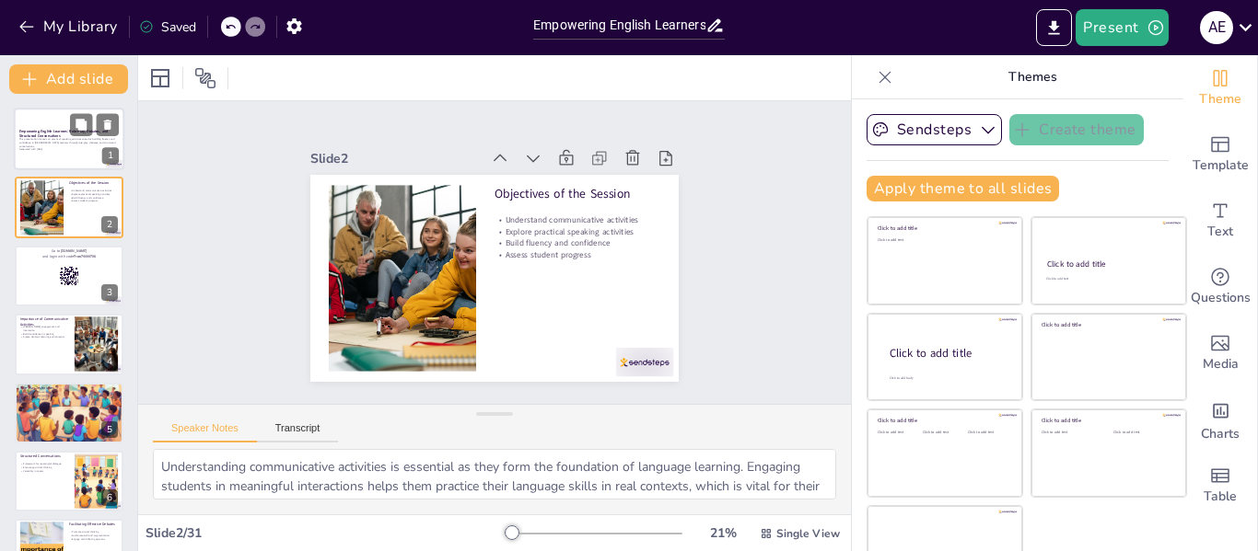
click at [56, 152] on div at bounding box center [69, 139] width 110 height 63
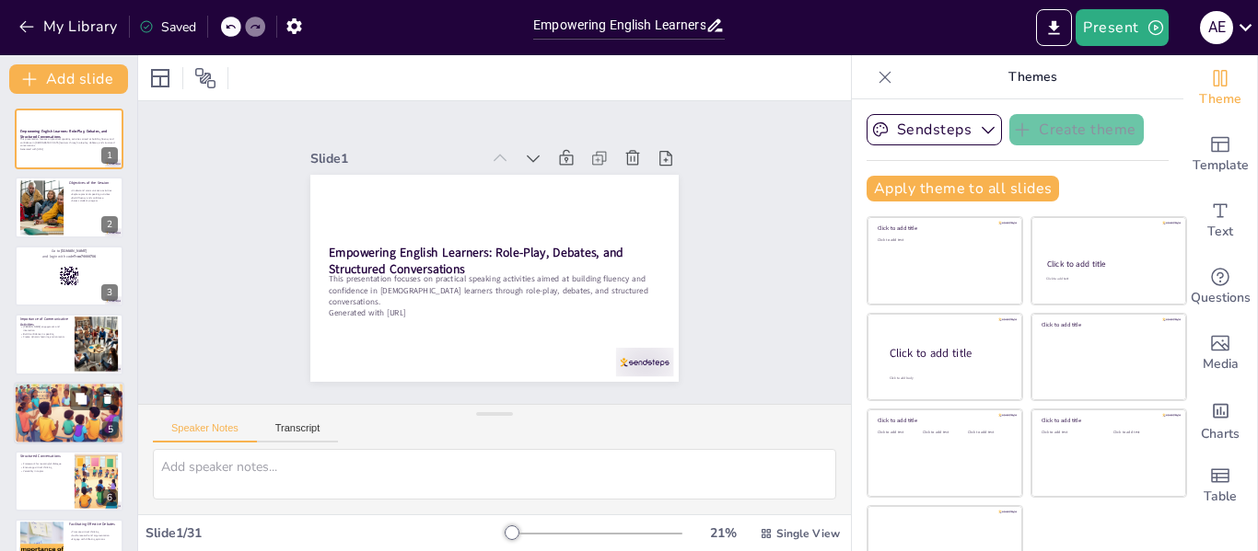
click at [46, 412] on div at bounding box center [69, 413] width 110 height 75
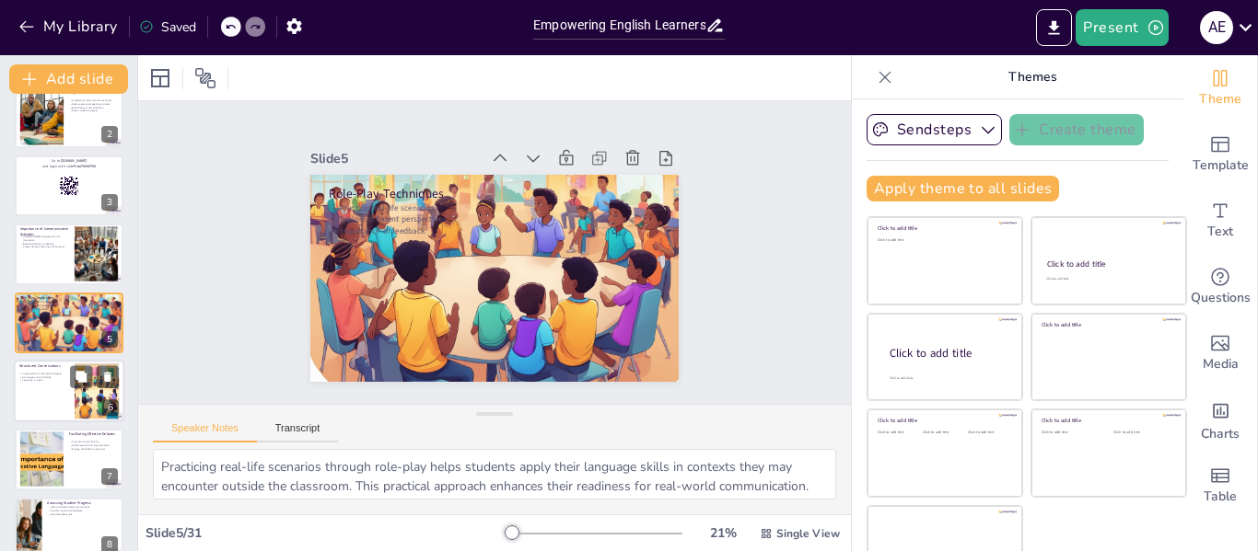
scroll to position [274, 0]
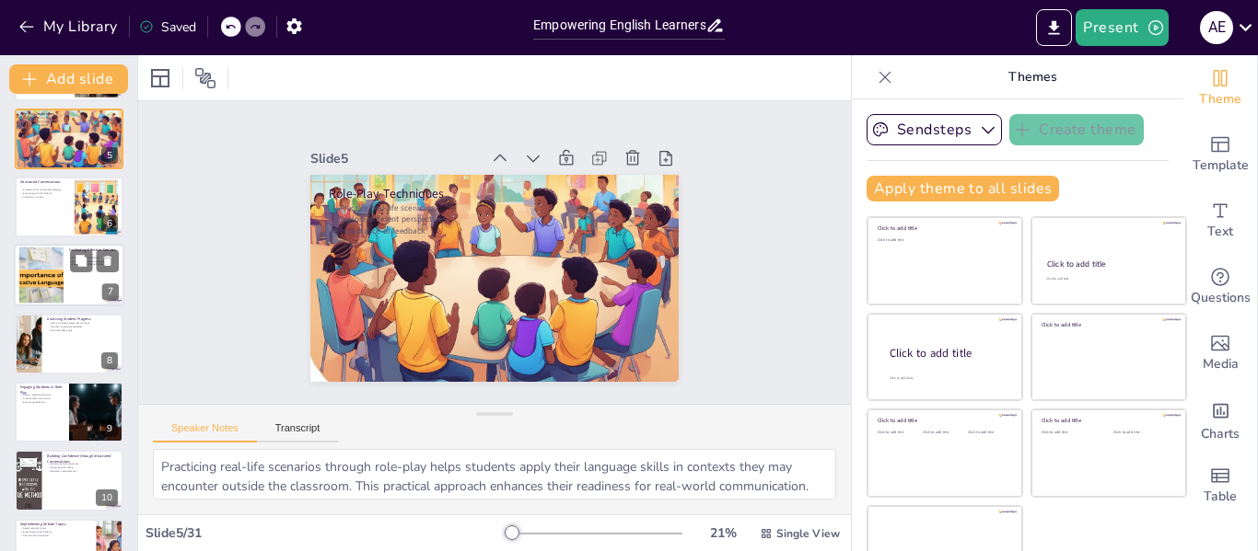
click at [48, 270] on div at bounding box center [41, 276] width 112 height 56
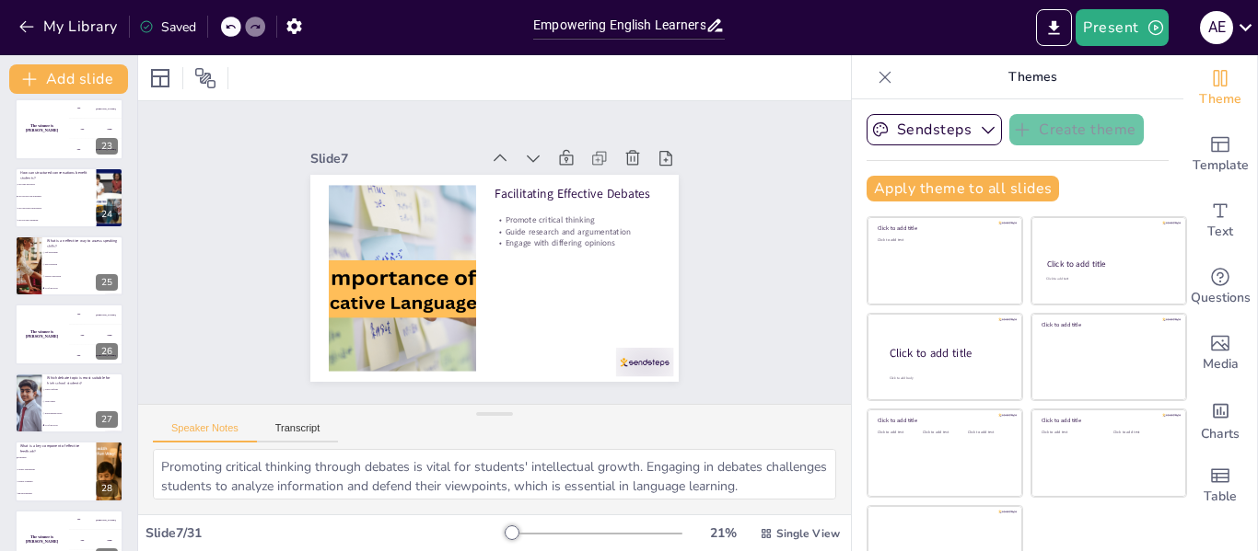
scroll to position [1688, 0]
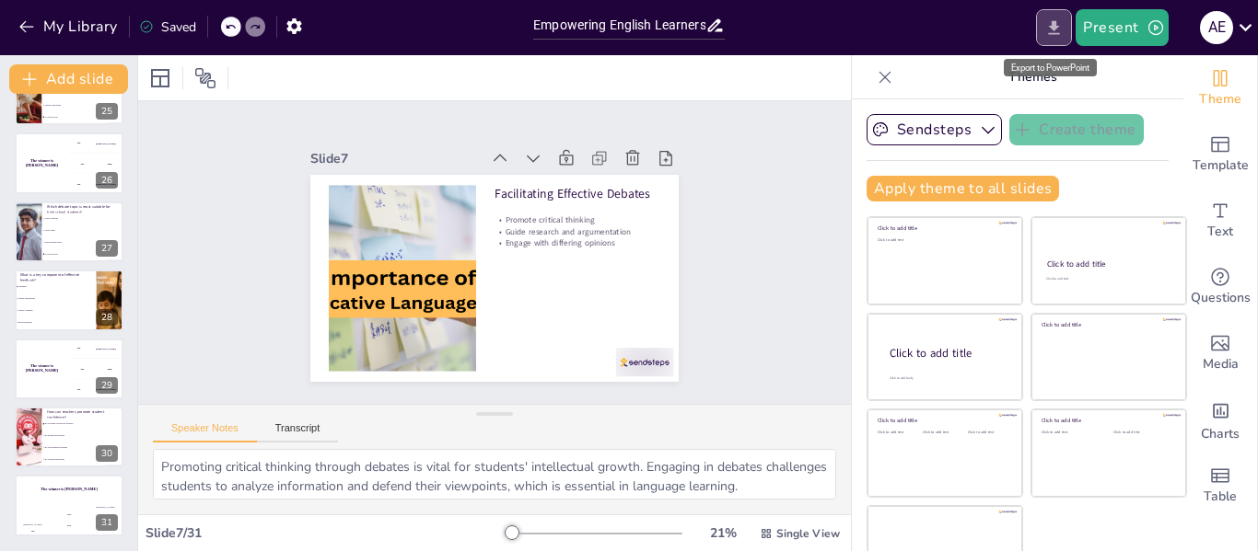
click at [1050, 26] on icon "Export to PowerPoint" at bounding box center [1054, 27] width 11 height 14
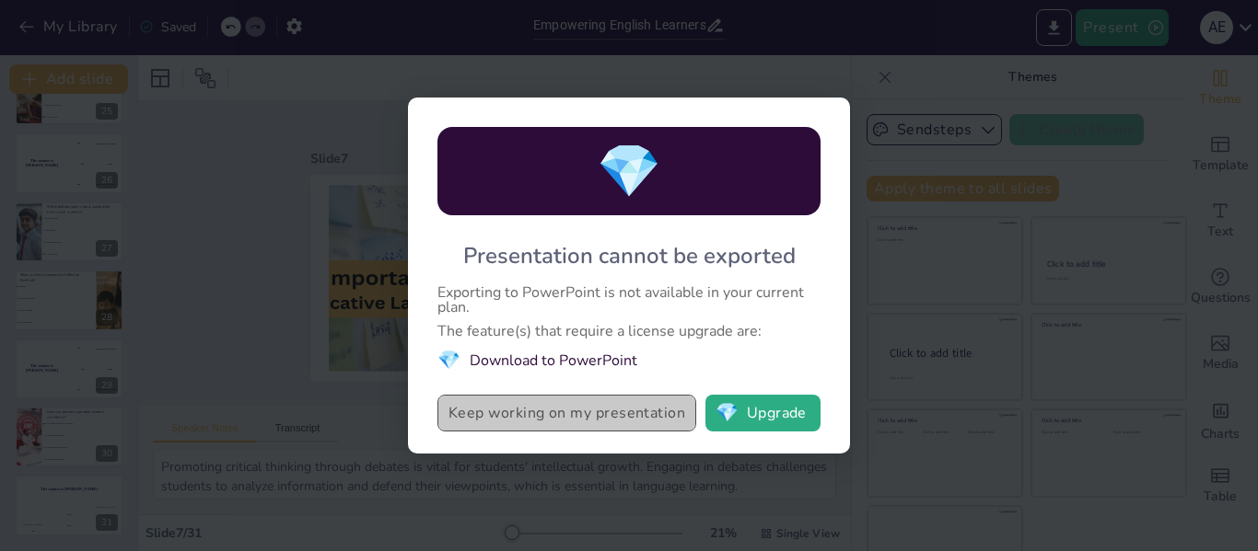
click at [601, 418] on button "Keep working on my presentation" at bounding box center [566, 413] width 259 height 37
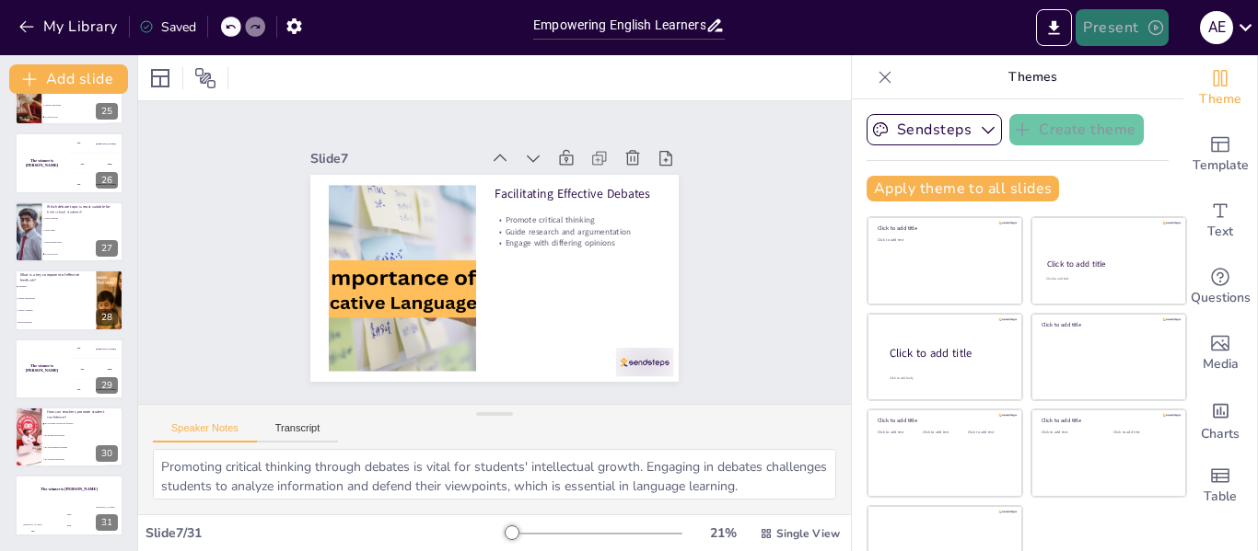
click at [1158, 31] on icon "button" at bounding box center [1155, 27] width 18 height 18
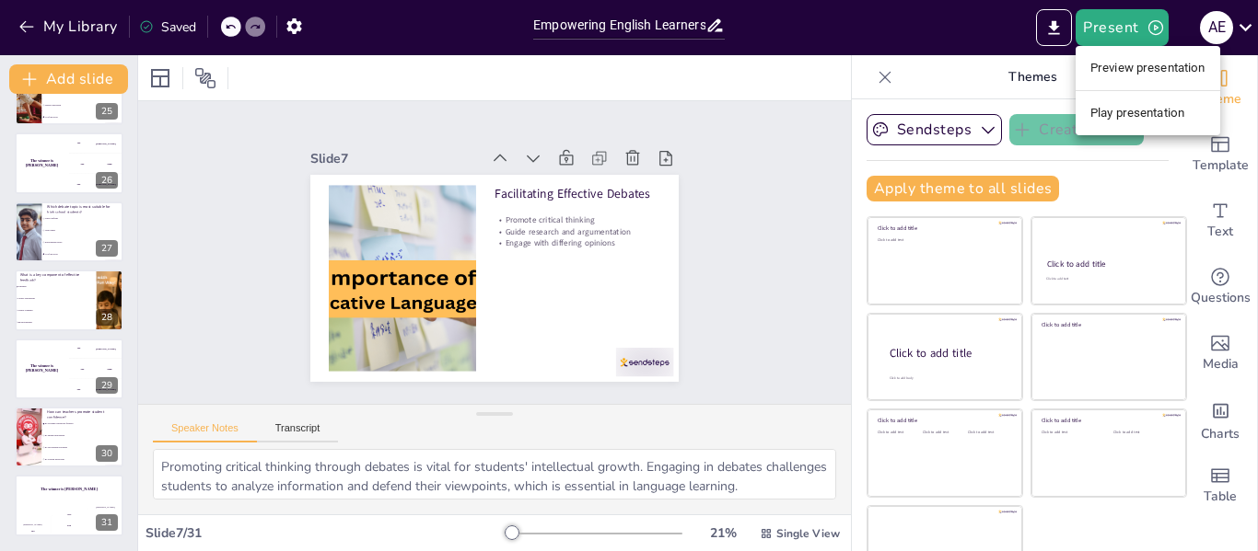
click at [1126, 114] on li "Play presentation" at bounding box center [1147, 113] width 145 height 29
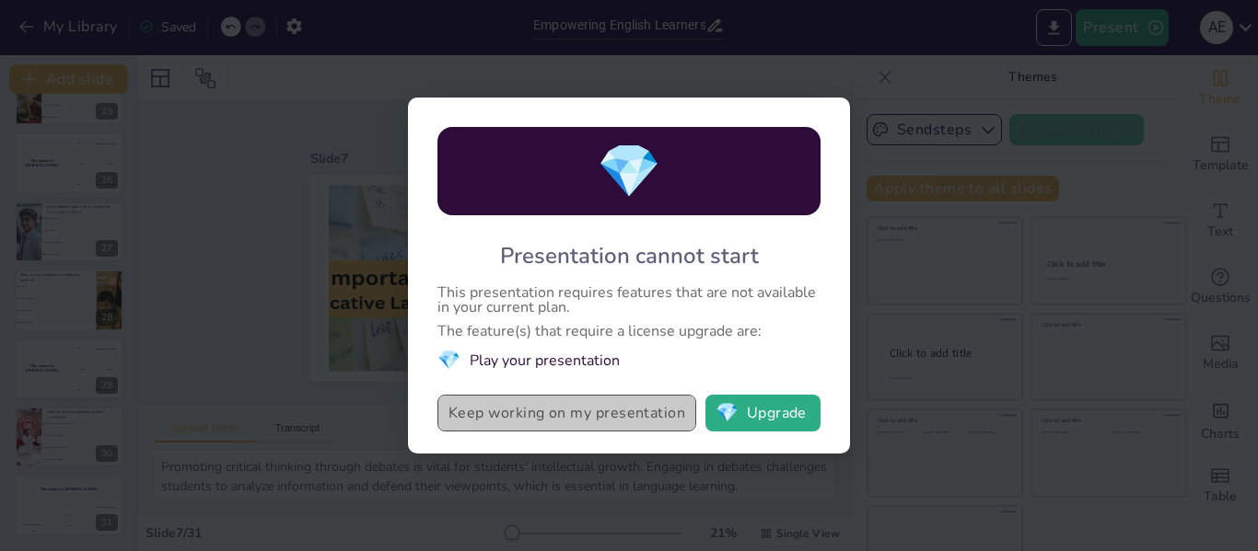
click at [485, 414] on button "Keep working on my presentation" at bounding box center [566, 413] width 259 height 37
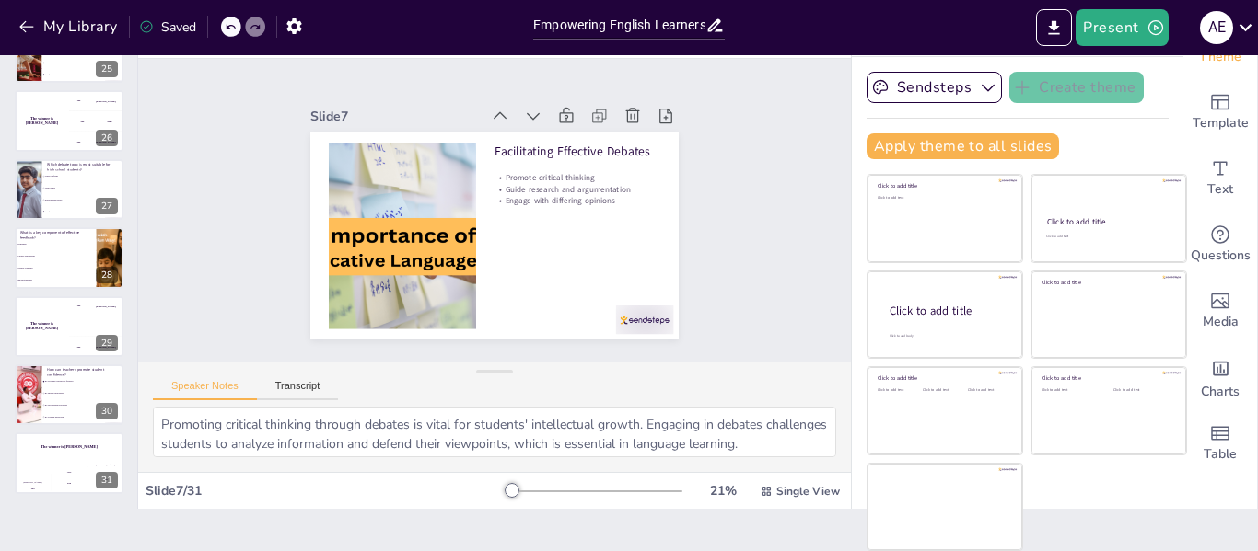
scroll to position [0, 0]
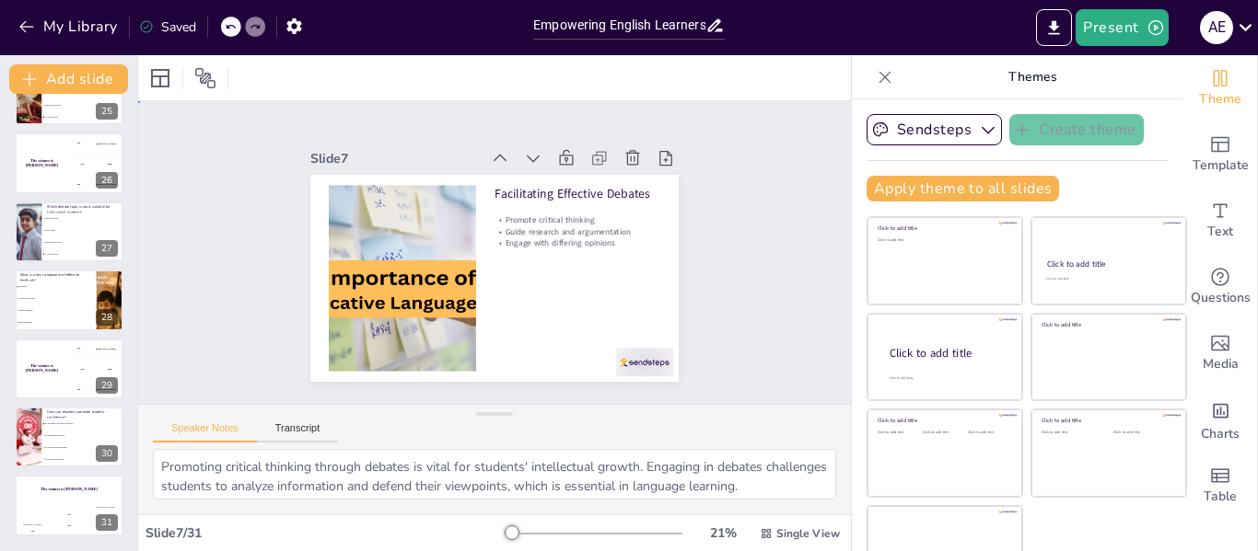
click at [259, 307] on div "Slide 1 Empowering English Learners: Role-Play, Debates, and Structured Convers…" at bounding box center [494, 252] width 471 height 259
click at [198, 79] on icon at bounding box center [205, 78] width 22 height 22
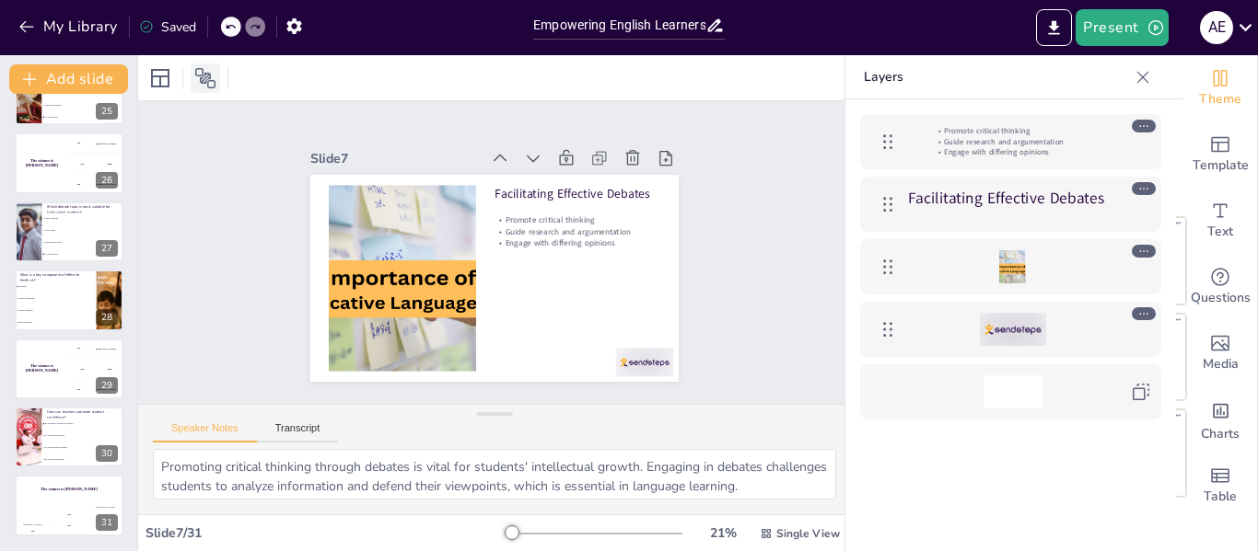
click at [203, 78] on icon at bounding box center [205, 78] width 22 height 22
click at [1143, 75] on icon at bounding box center [1142, 77] width 18 height 18
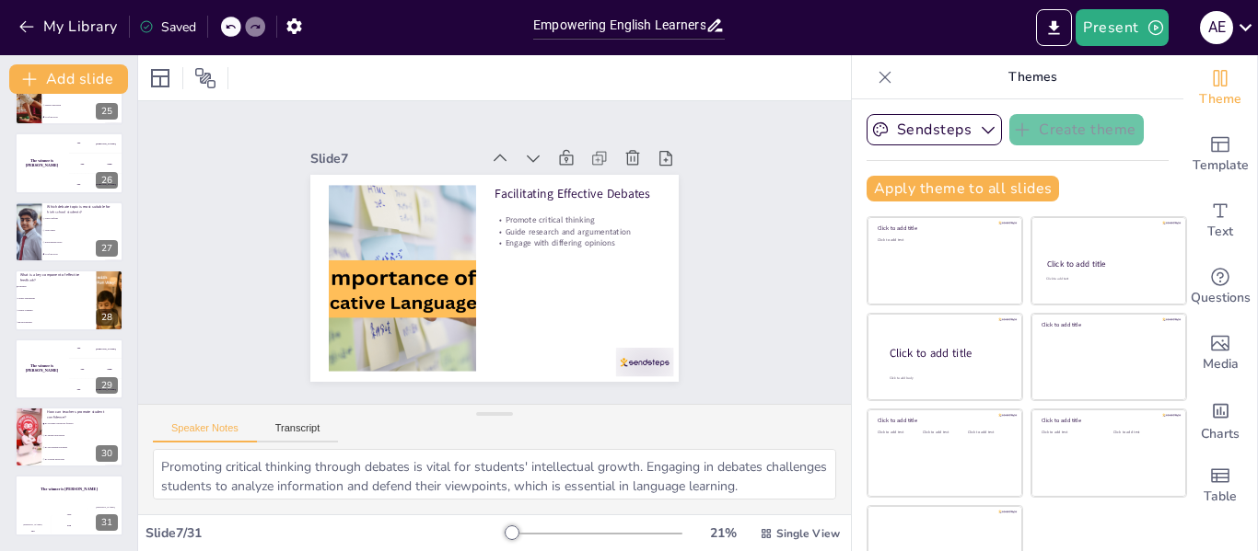
click at [879, 75] on icon at bounding box center [885, 77] width 12 height 12
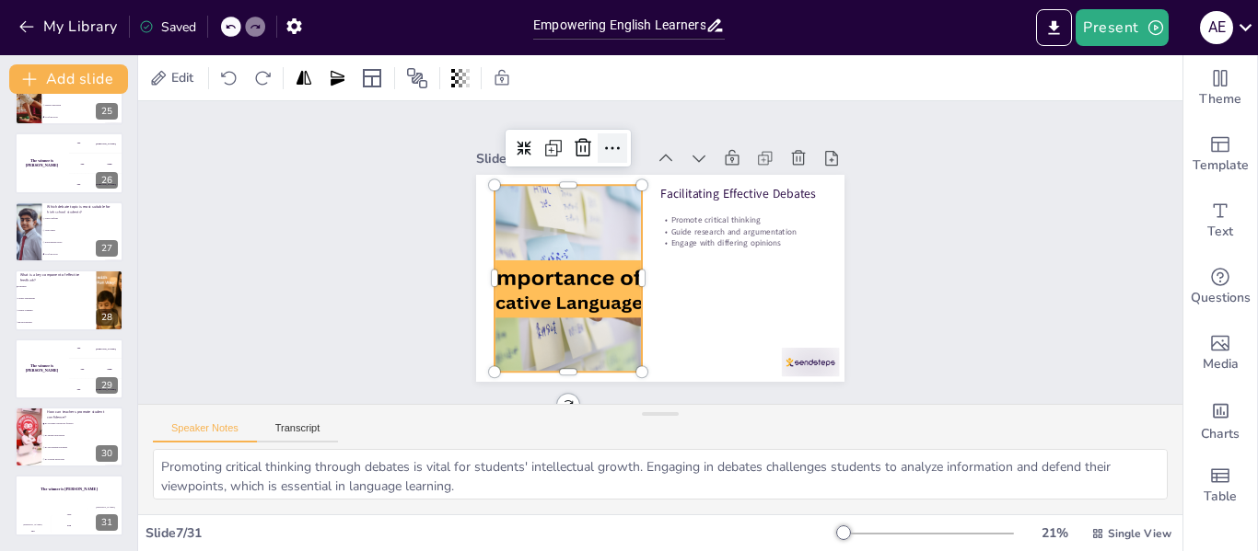
click at [601, 137] on icon at bounding box center [612, 148] width 22 height 22
click at [294, 245] on div "Slide 1 Empowering English Learners: Role-Play, Debates, and Structured Convers…" at bounding box center [660, 253] width 1070 height 411
click at [586, 236] on div at bounding box center [568, 278] width 373 height 186
click at [336, 253] on div "Slide 1 Empowering English Learners: Role-Play, Debates, and Structured Convers…" at bounding box center [660, 253] width 1070 height 411
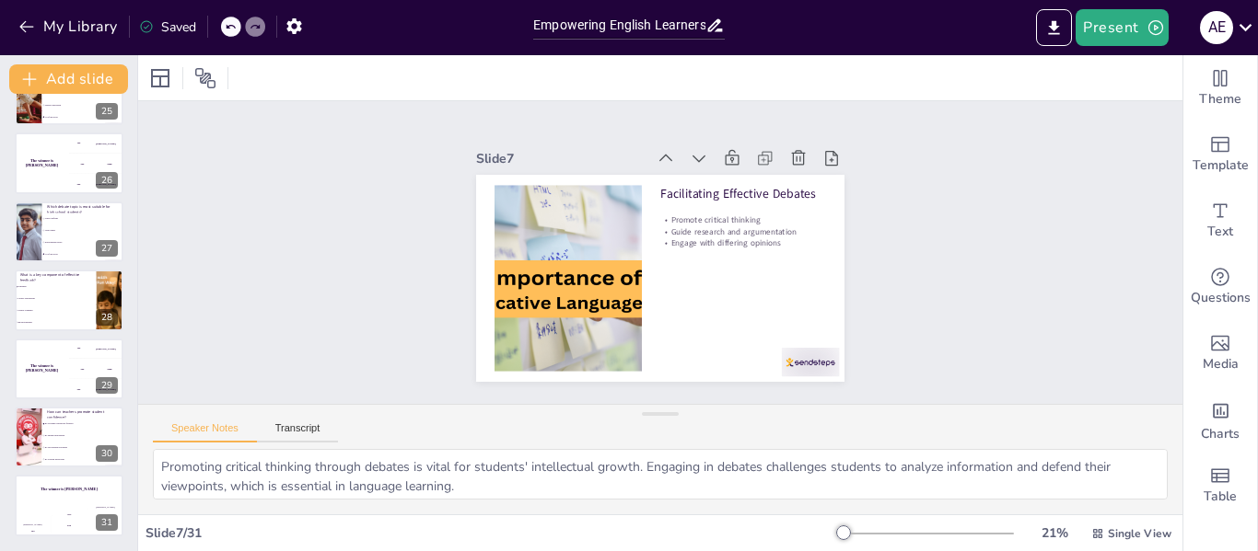
scroll to position [82, 0]
click at [67, 182] on div "The winner is [PERSON_NAME]" at bounding box center [41, 164] width 55 height 63
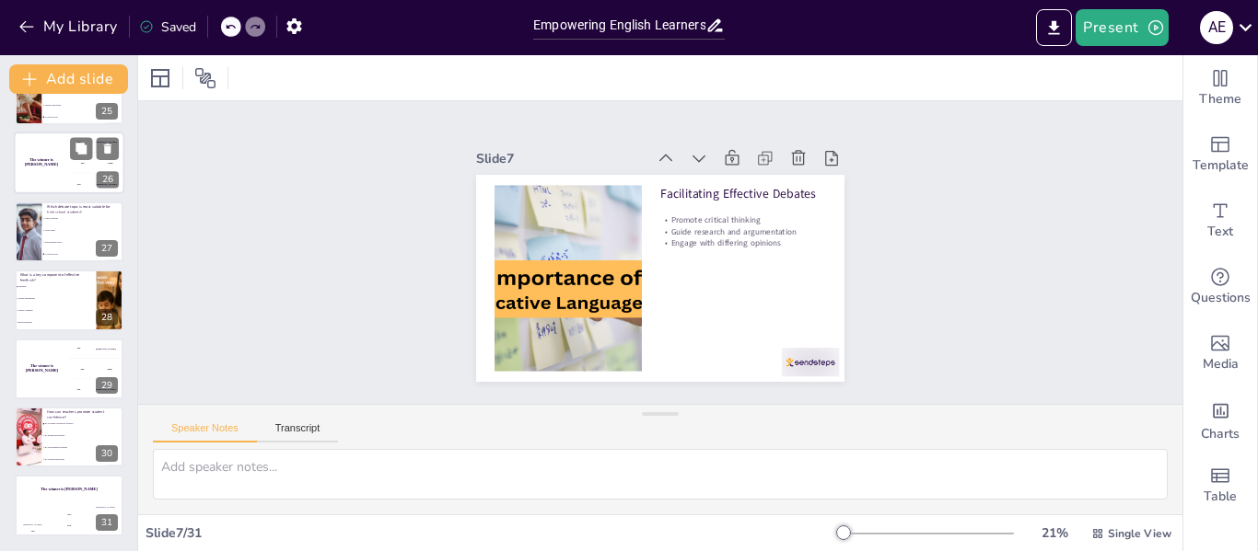
scroll to position [0, 0]
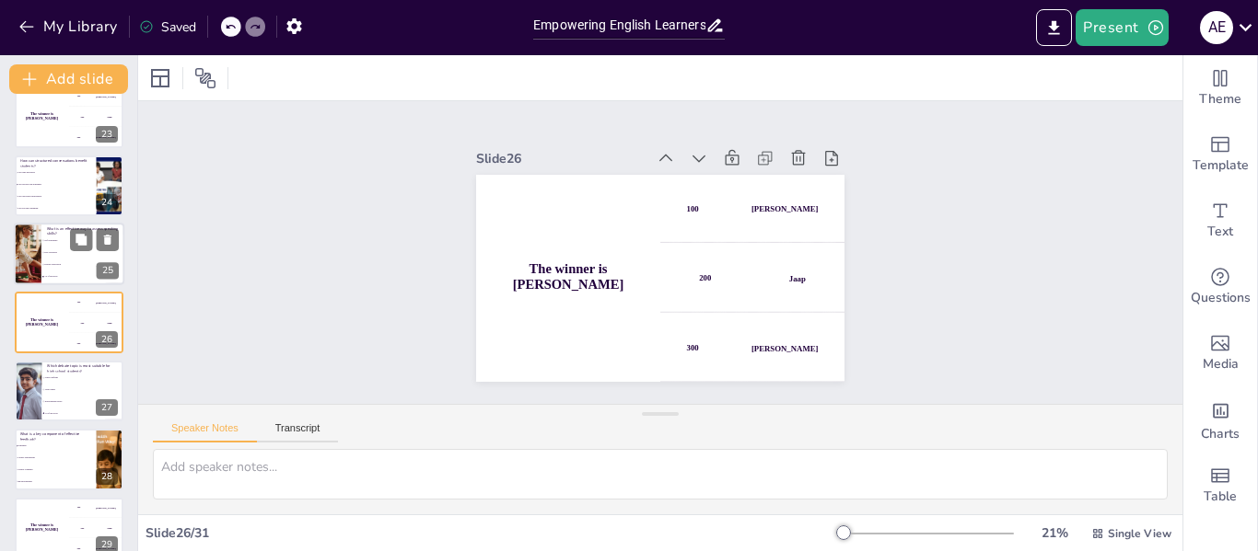
click at [42, 249] on li "Peer evaluation" at bounding box center [82, 253] width 83 height 12
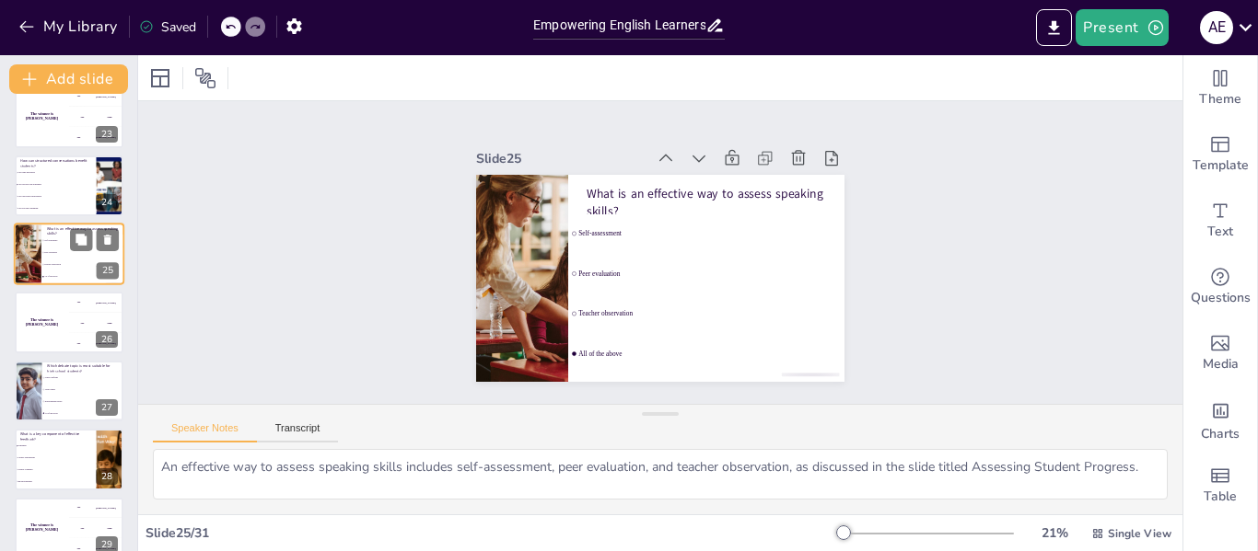
scroll to position [1460, 0]
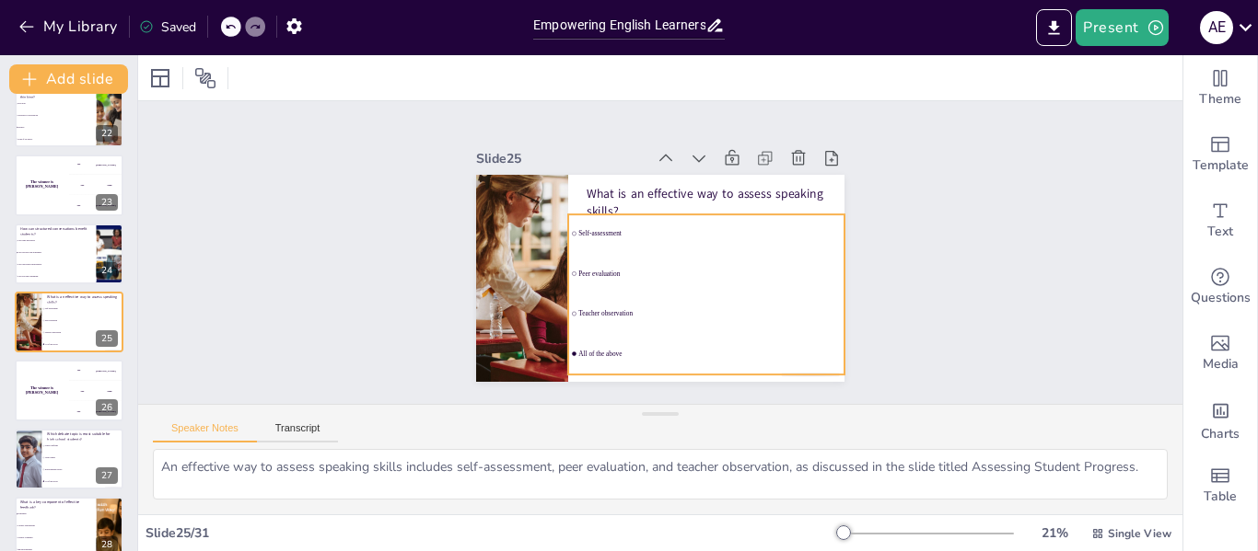
click at [636, 227] on span "Self-assessment" at bounding box center [711, 239] width 262 height 35
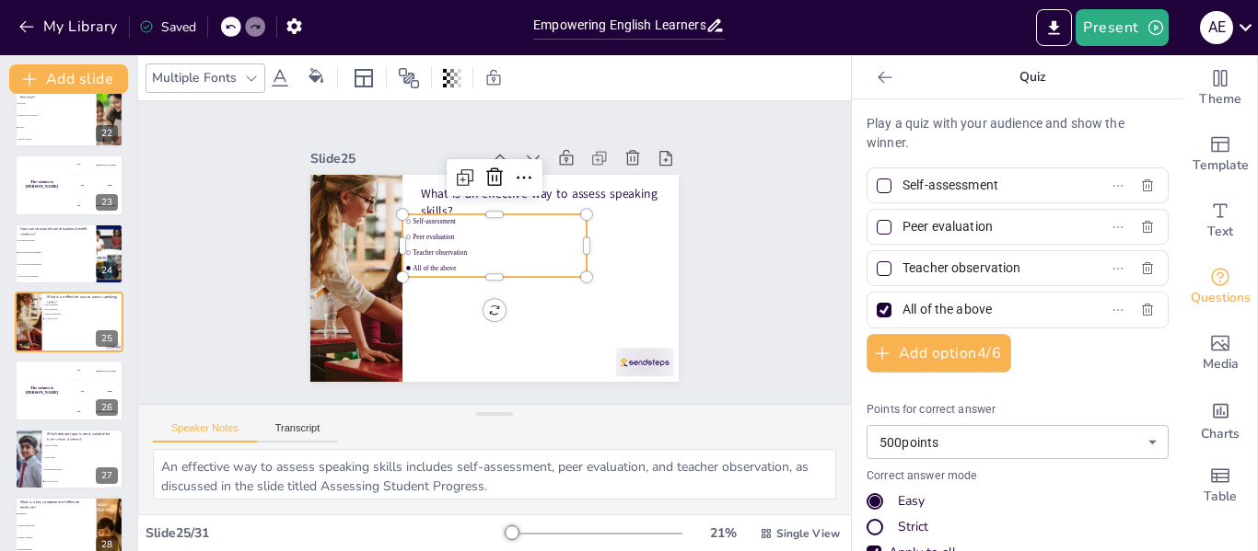
scroll to position [5, 0]
click at [43, 461] on li "Video games" at bounding box center [82, 458] width 83 height 12
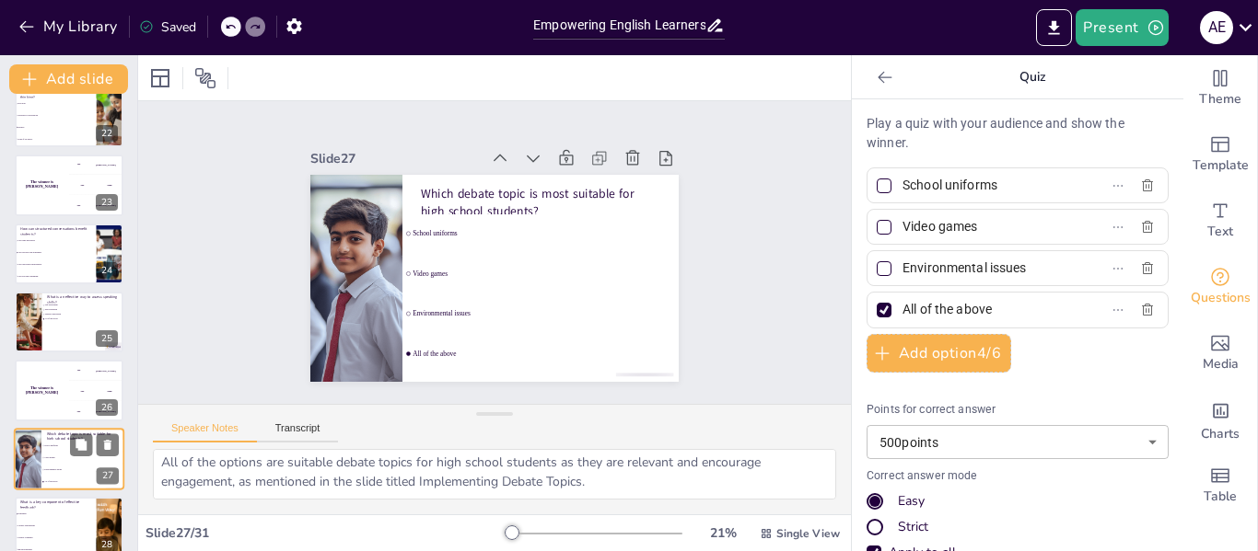
scroll to position [1596, 0]
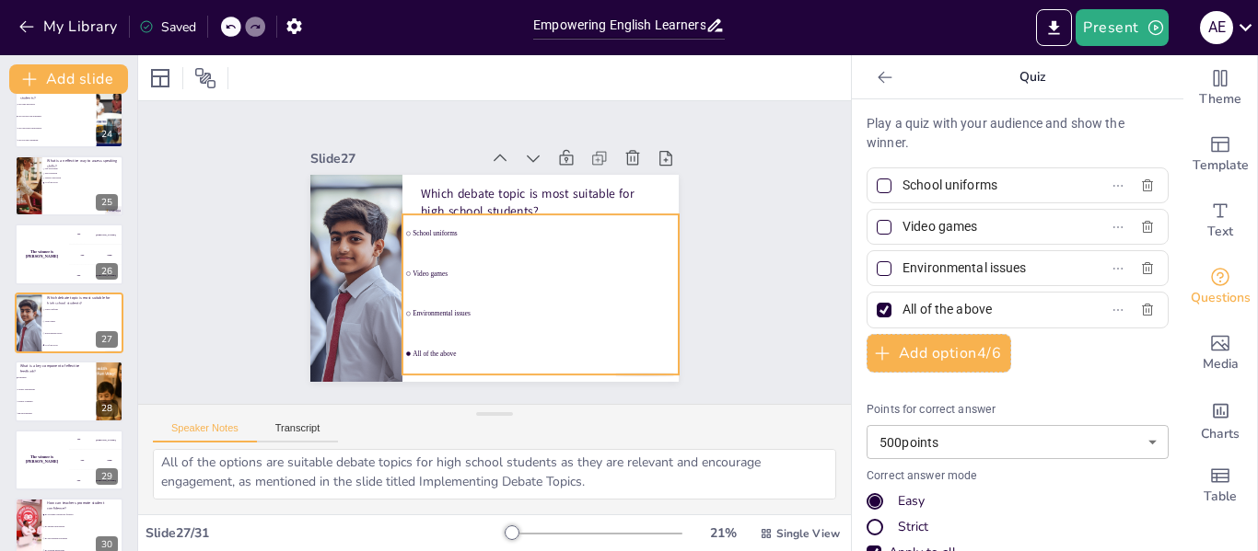
click at [470, 241] on li "School uniforms" at bounding box center [540, 234] width 276 height 39
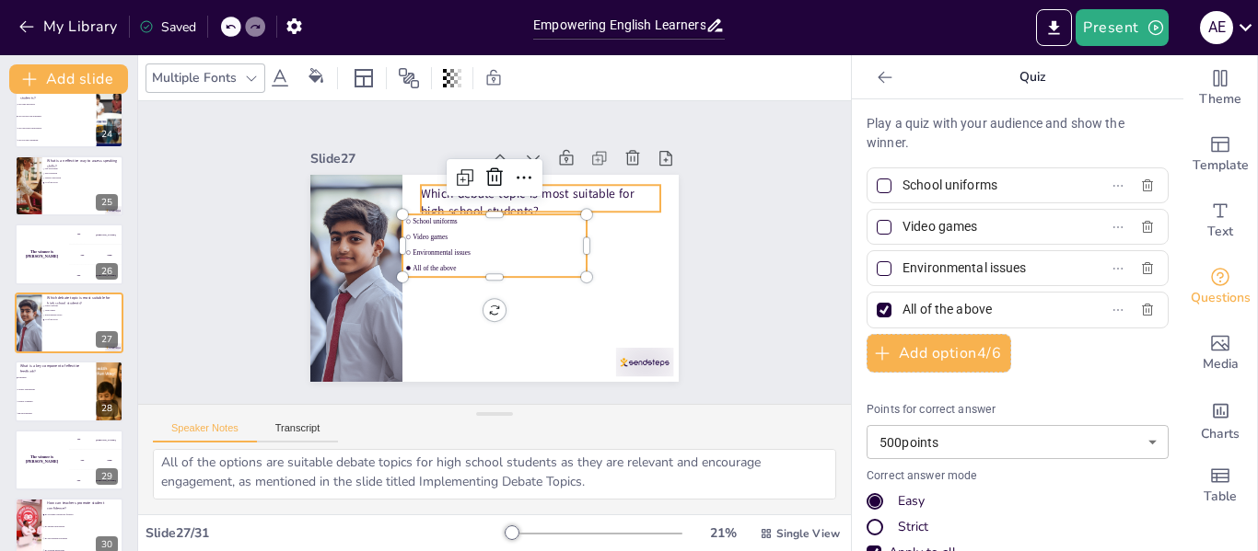
click at [632, 185] on p "Which debate topic is most suitable for high school students?" at bounding box center [540, 202] width 239 height 34
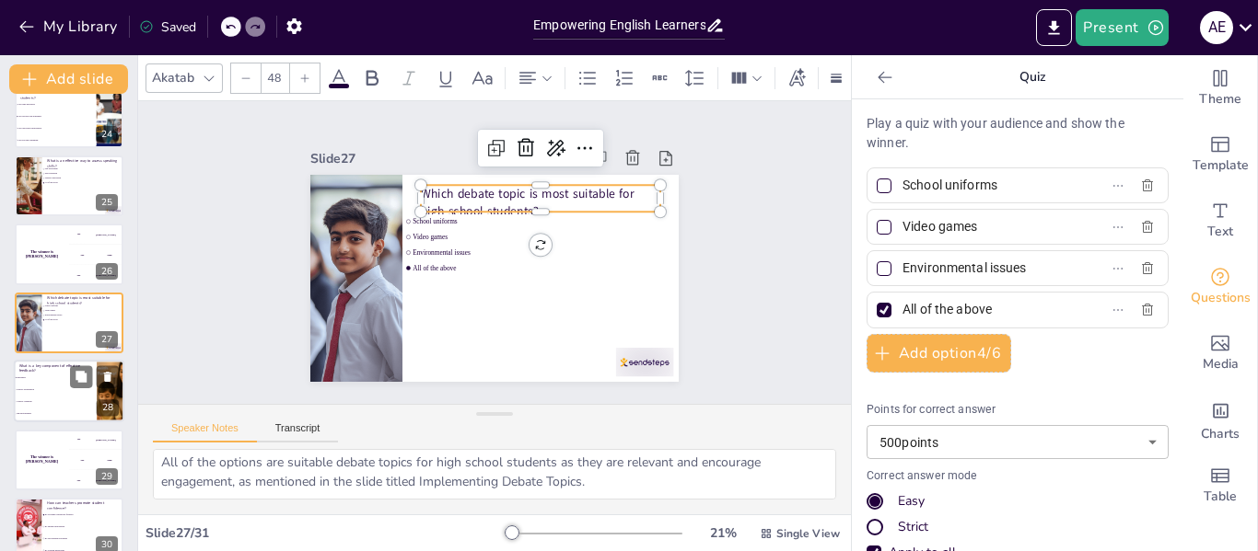
click at [49, 380] on li "Timeliness" at bounding box center [55, 378] width 83 height 12
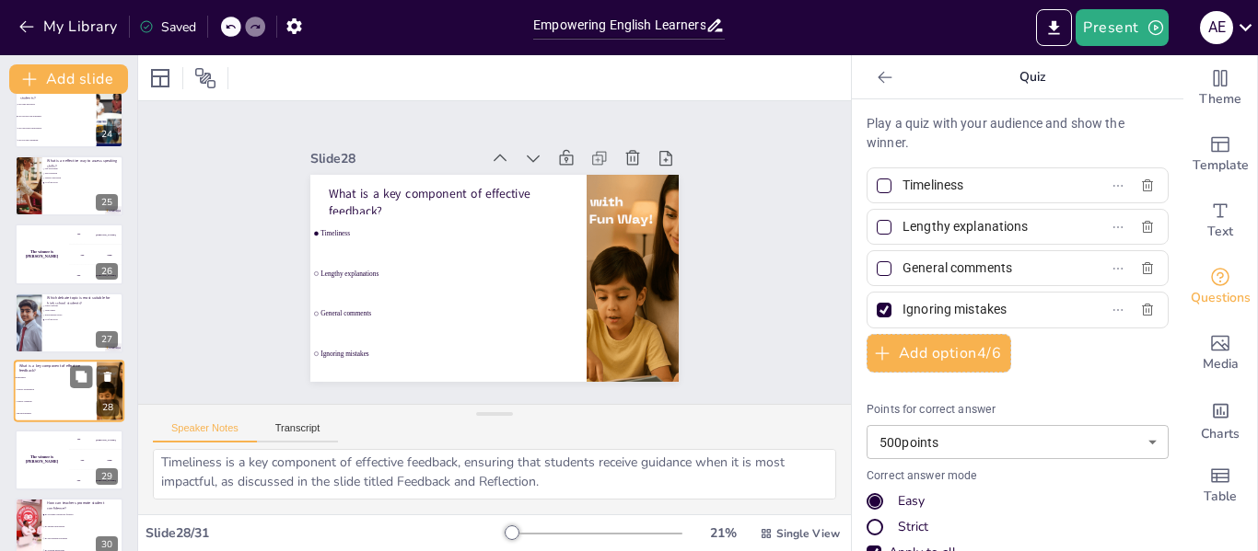
scroll to position [1665, 0]
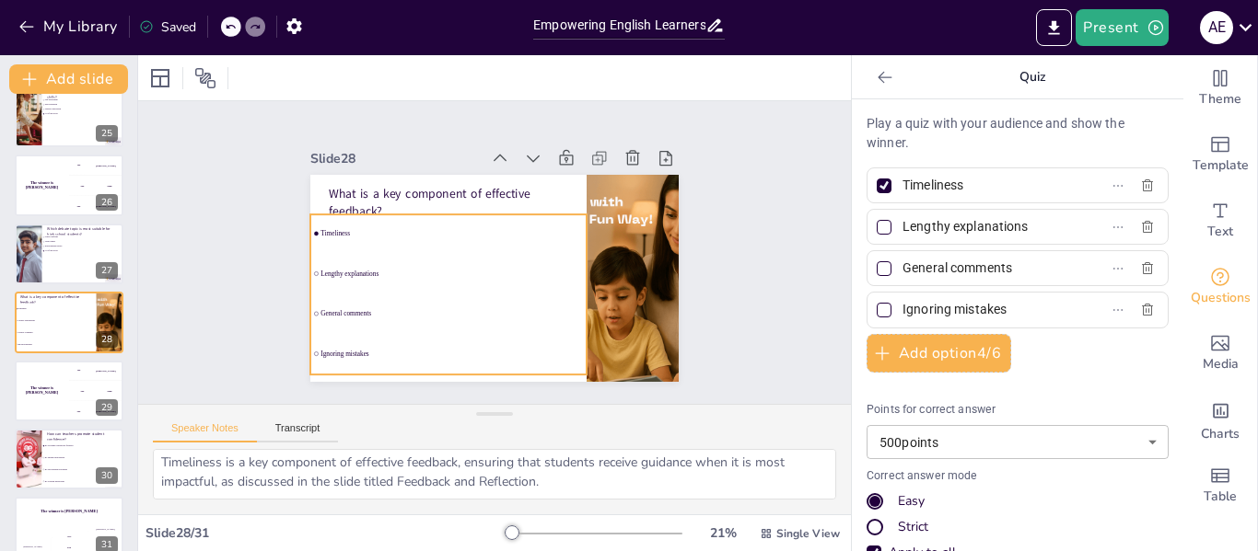
click at [320, 270] on span "Lengthy explanations" at bounding box center [451, 273] width 262 height 7
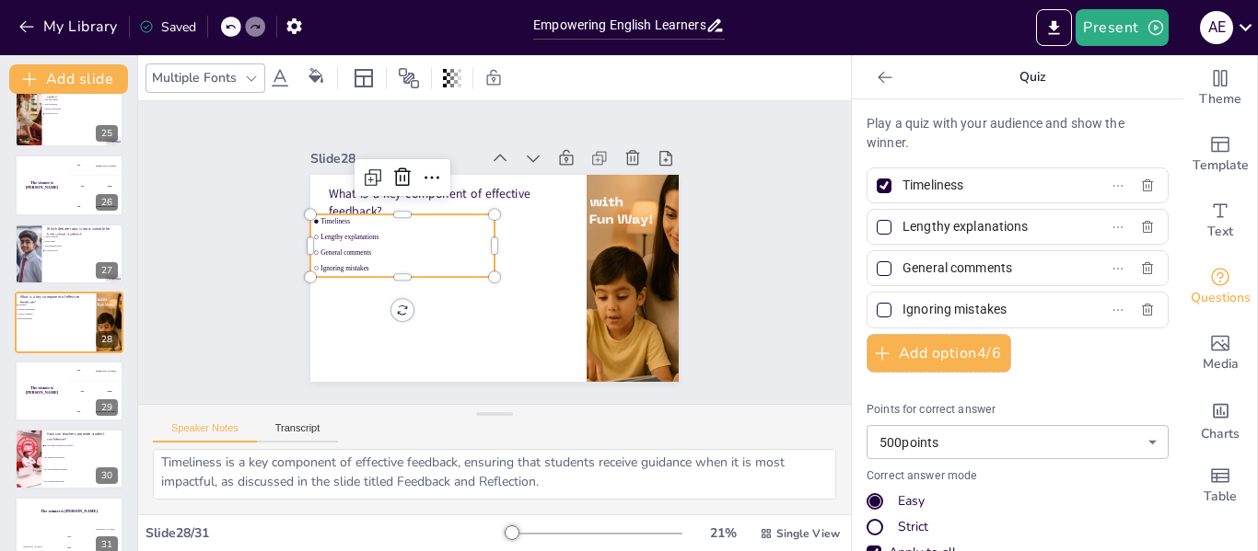
scroll to position [184, 0]
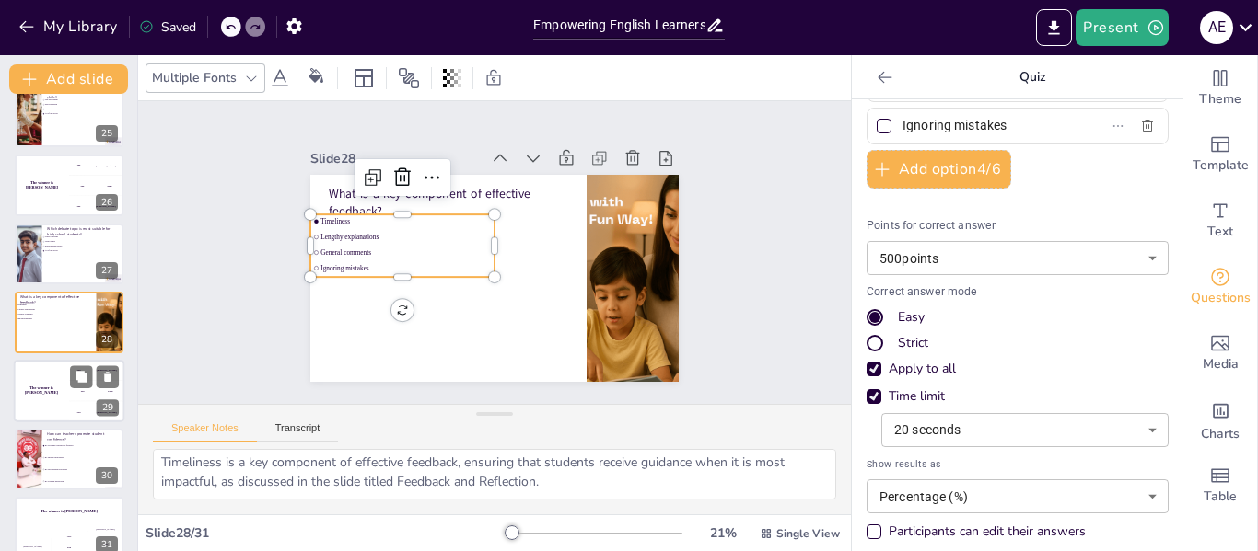
click at [42, 388] on h4 "The winner is [PERSON_NAME]" at bounding box center [41, 390] width 55 height 9
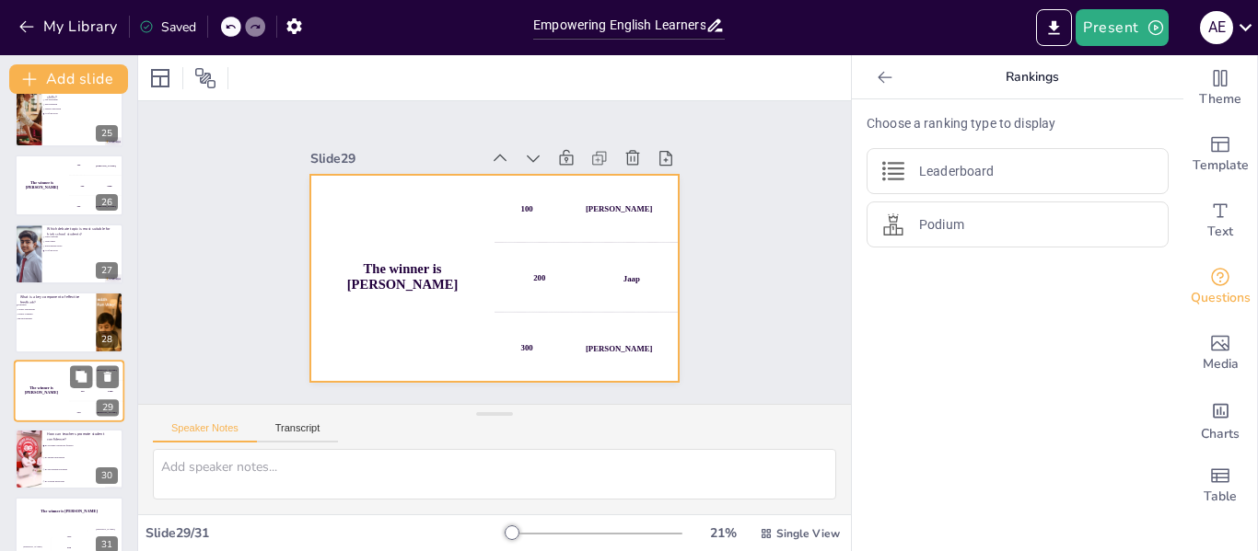
scroll to position [0, 0]
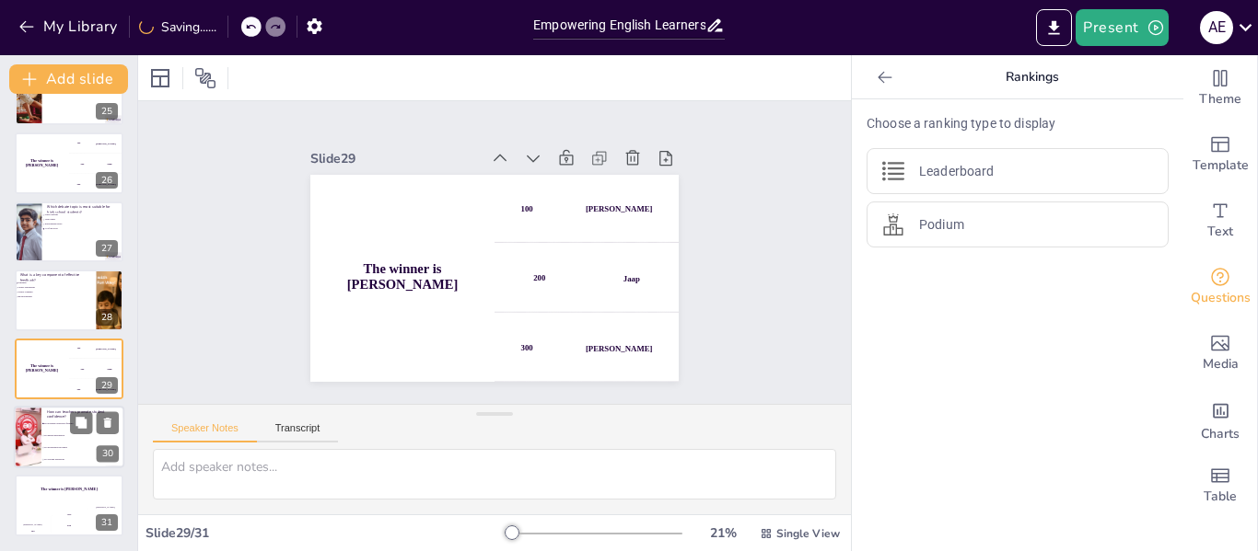
click at [39, 457] on div at bounding box center [27, 437] width 63 height 63
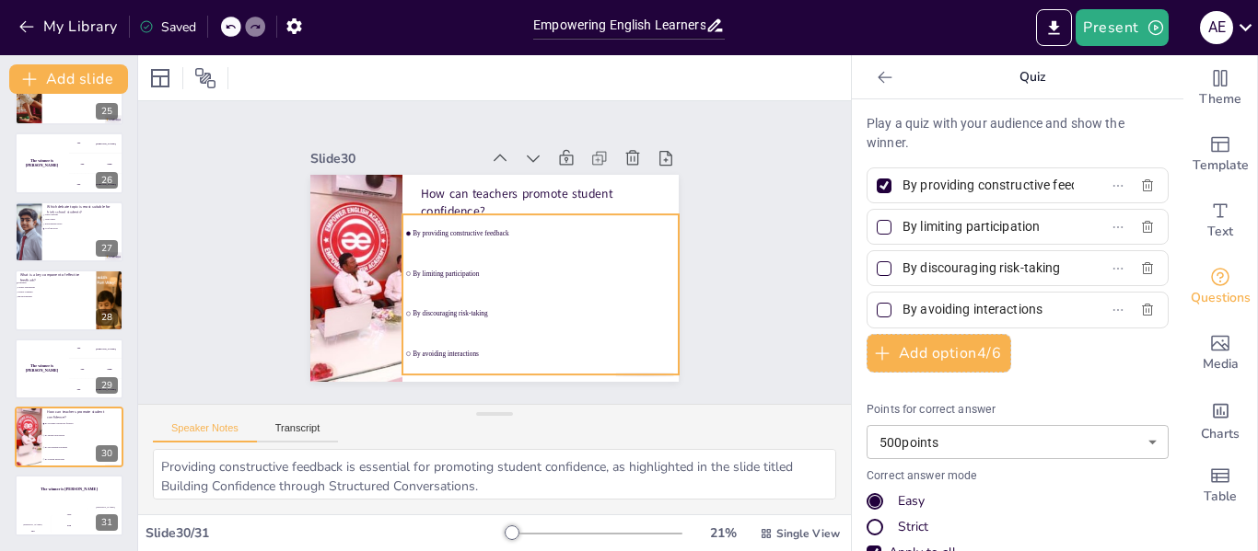
click at [453, 245] on li "By providing constructive feedback" at bounding box center [540, 234] width 276 height 39
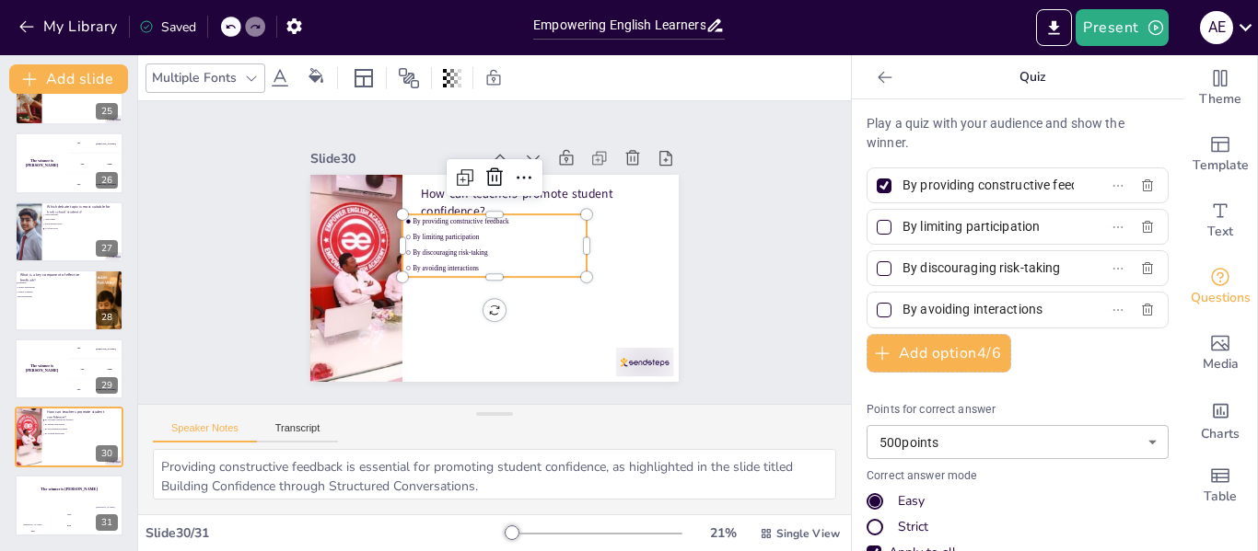
click at [1038, 179] on input "By providing constructive feedback" at bounding box center [987, 185] width 171 height 27
click at [1053, 181] on label "By providing constructive feedback" at bounding box center [988, 185] width 230 height 27
click at [1053, 181] on input "By providing constructive feedback" at bounding box center [987, 185] width 171 height 27
click at [770, 237] on div "Slide 1 Empowering English Learners: Role-Play, Debates, and Structured Convers…" at bounding box center [494, 253] width 740 height 376
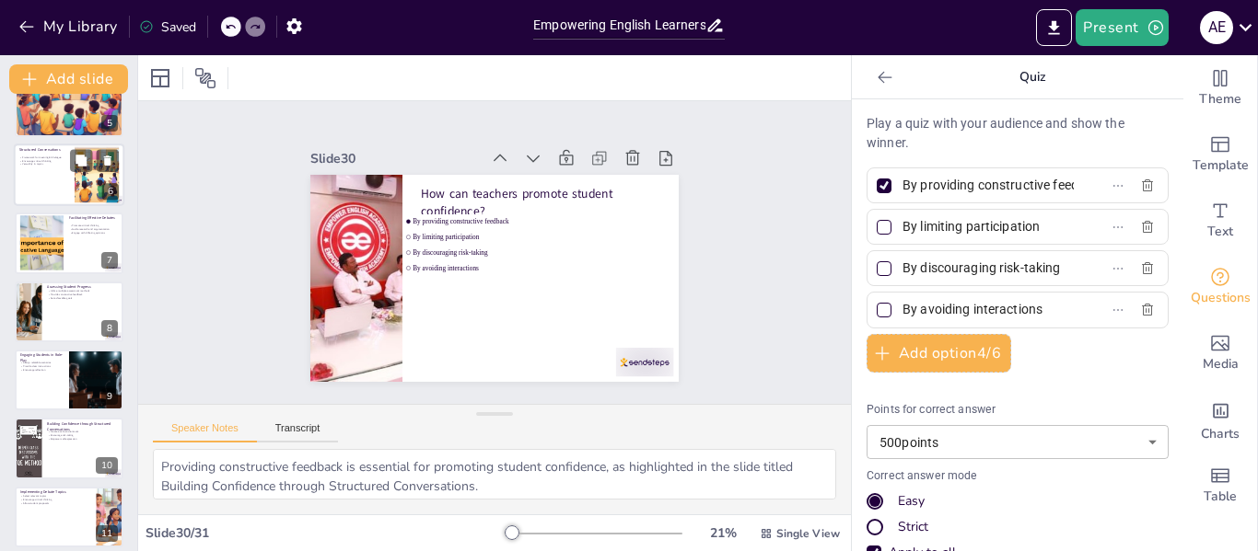
scroll to position [30, 0]
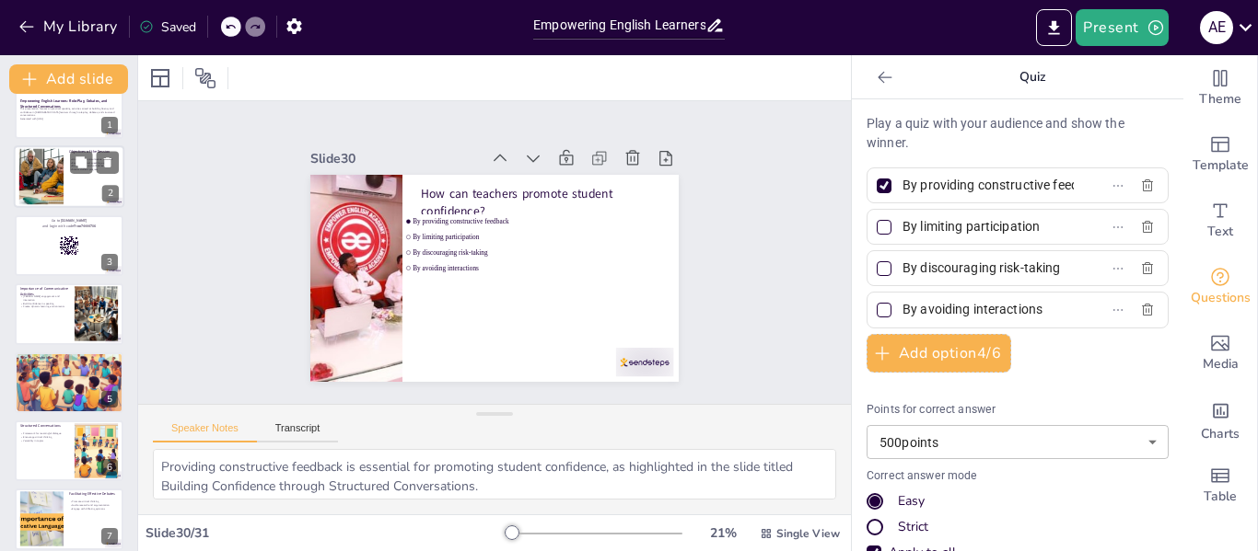
click at [47, 166] on div at bounding box center [41, 177] width 84 height 56
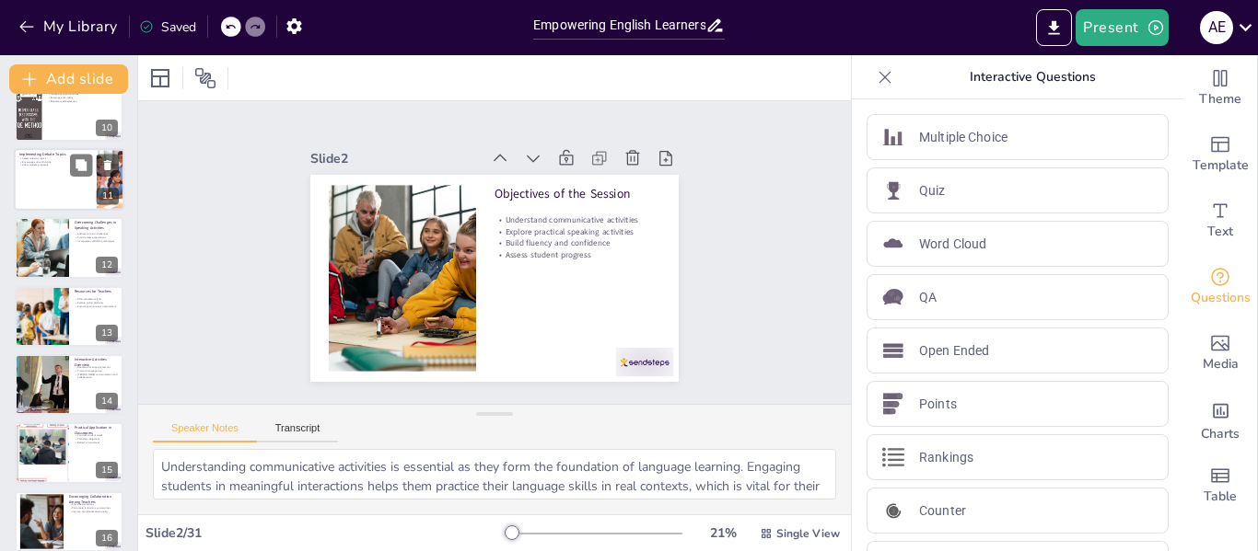
scroll to position [829, 0]
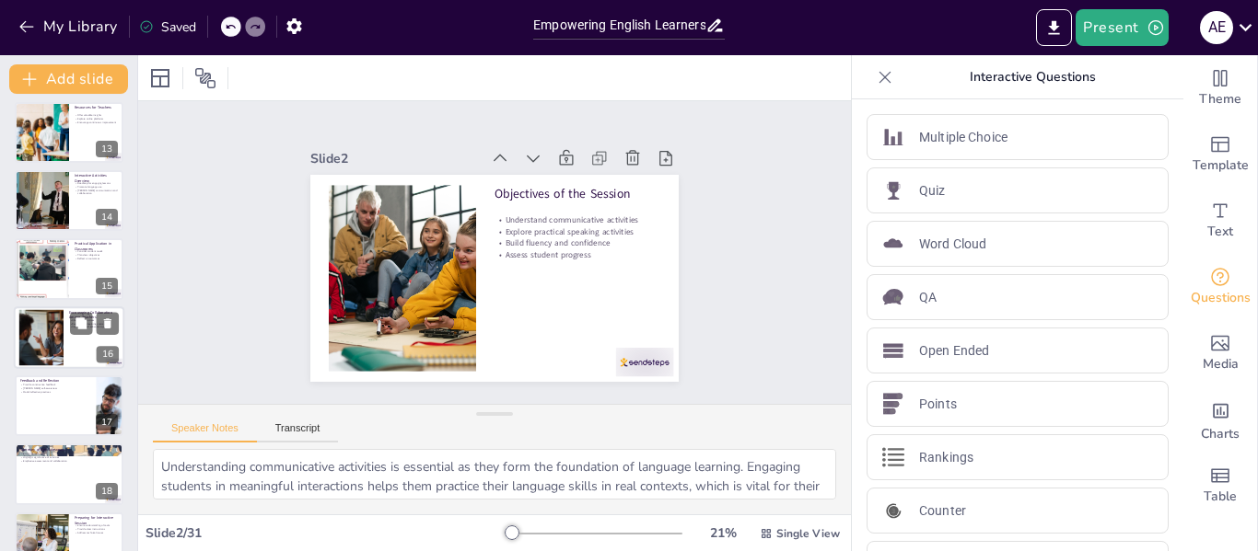
click at [50, 323] on div at bounding box center [41, 337] width 82 height 56
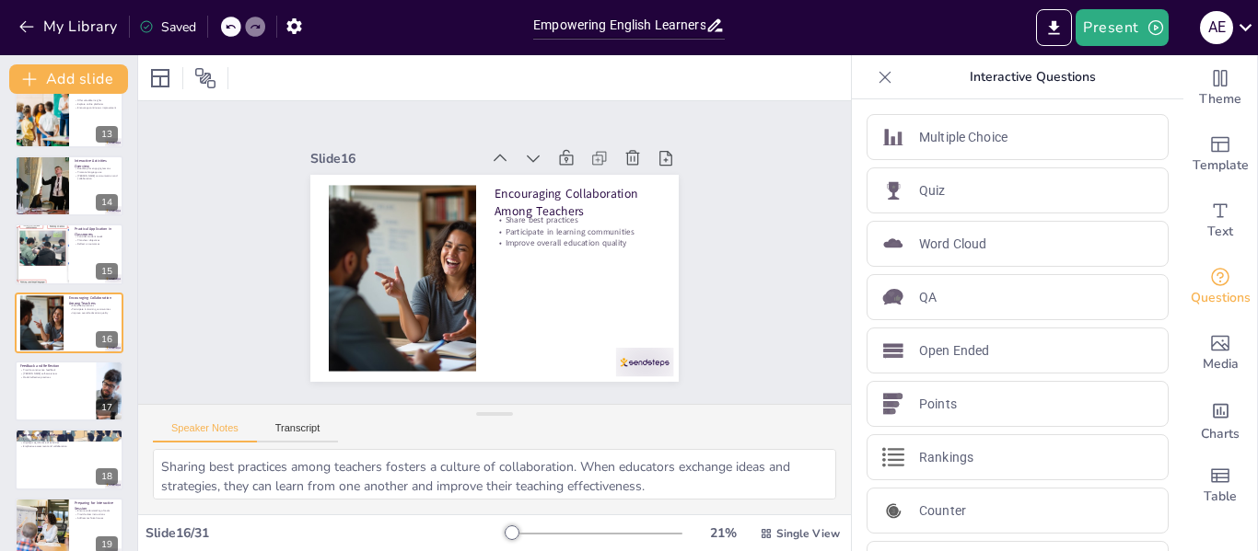
scroll to position [1119, 0]
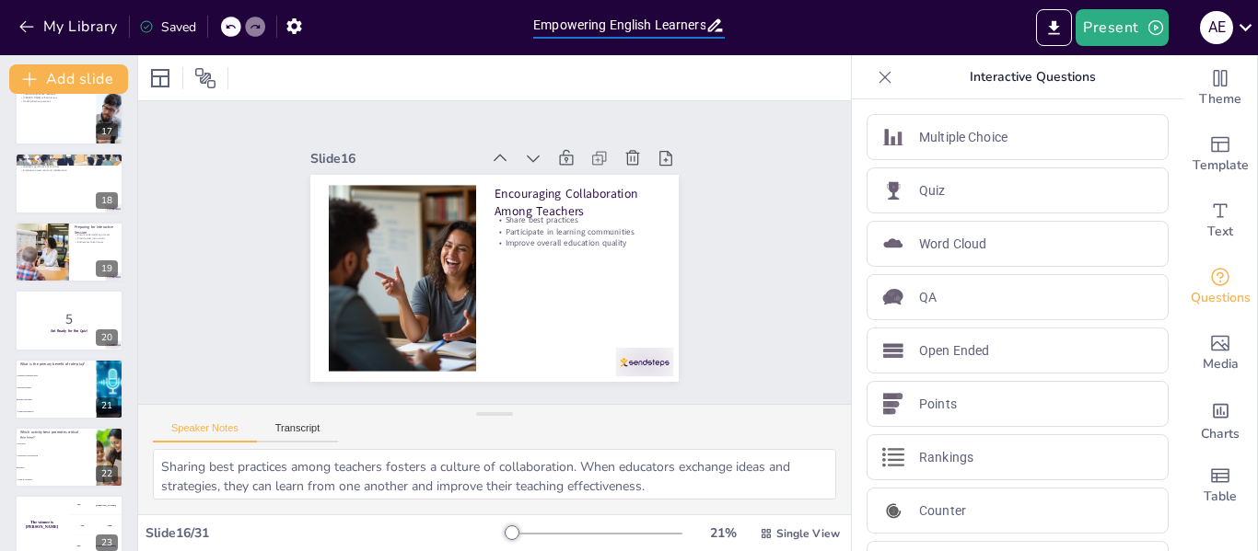
click at [598, 20] on input "Empowering English Learners: Role-Play, Debates, and Structured Conversations" at bounding box center [619, 25] width 172 height 27
click at [1246, 29] on icon at bounding box center [1244, 27] width 13 height 7
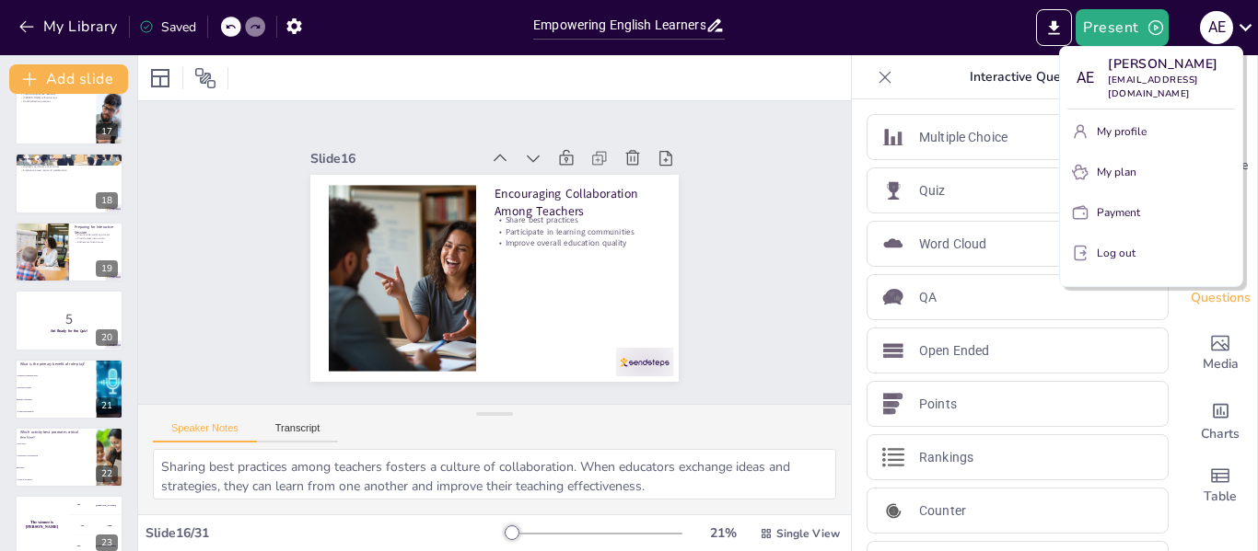
click at [876, 75] on div at bounding box center [629, 275] width 1258 height 551
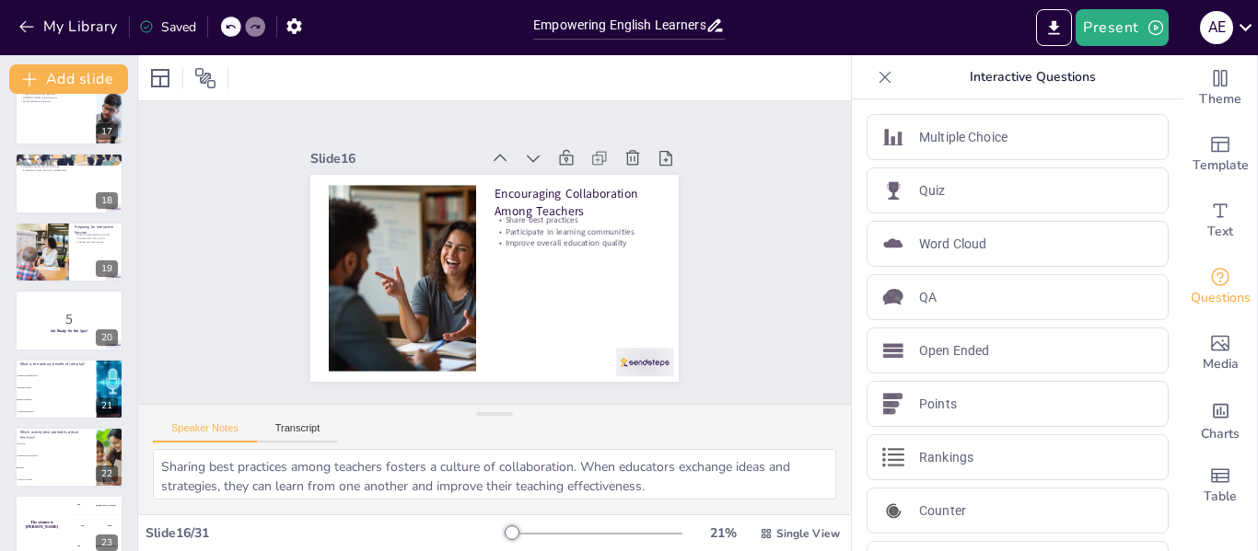
click at [879, 75] on icon at bounding box center [885, 77] width 12 height 12
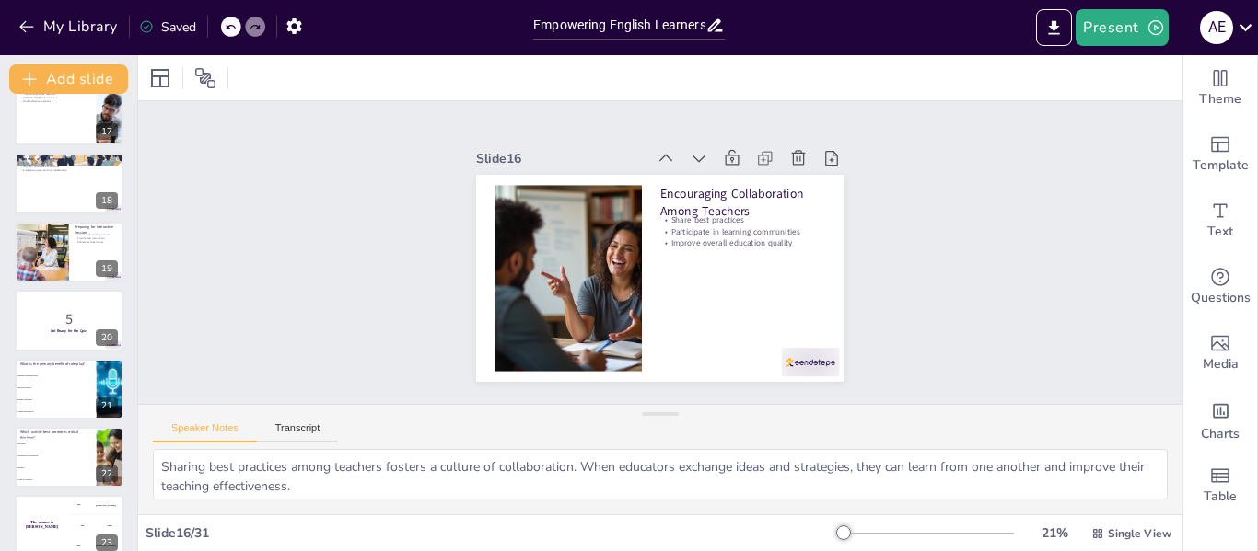
scroll to position [1396, 0]
